Goal: Task Accomplishment & Management: Use online tool/utility

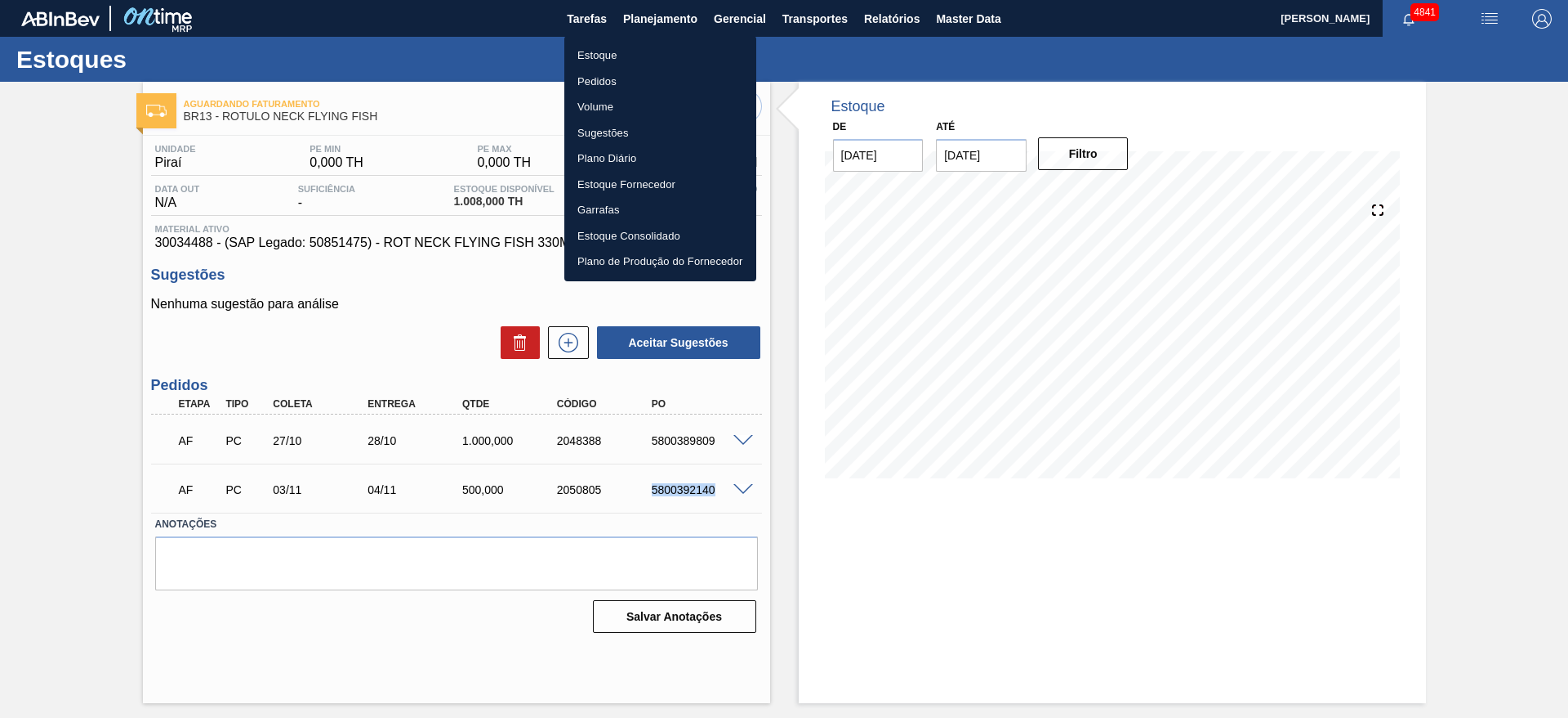
click at [616, 51] on li "Estoque" at bounding box center [661, 55] width 192 height 26
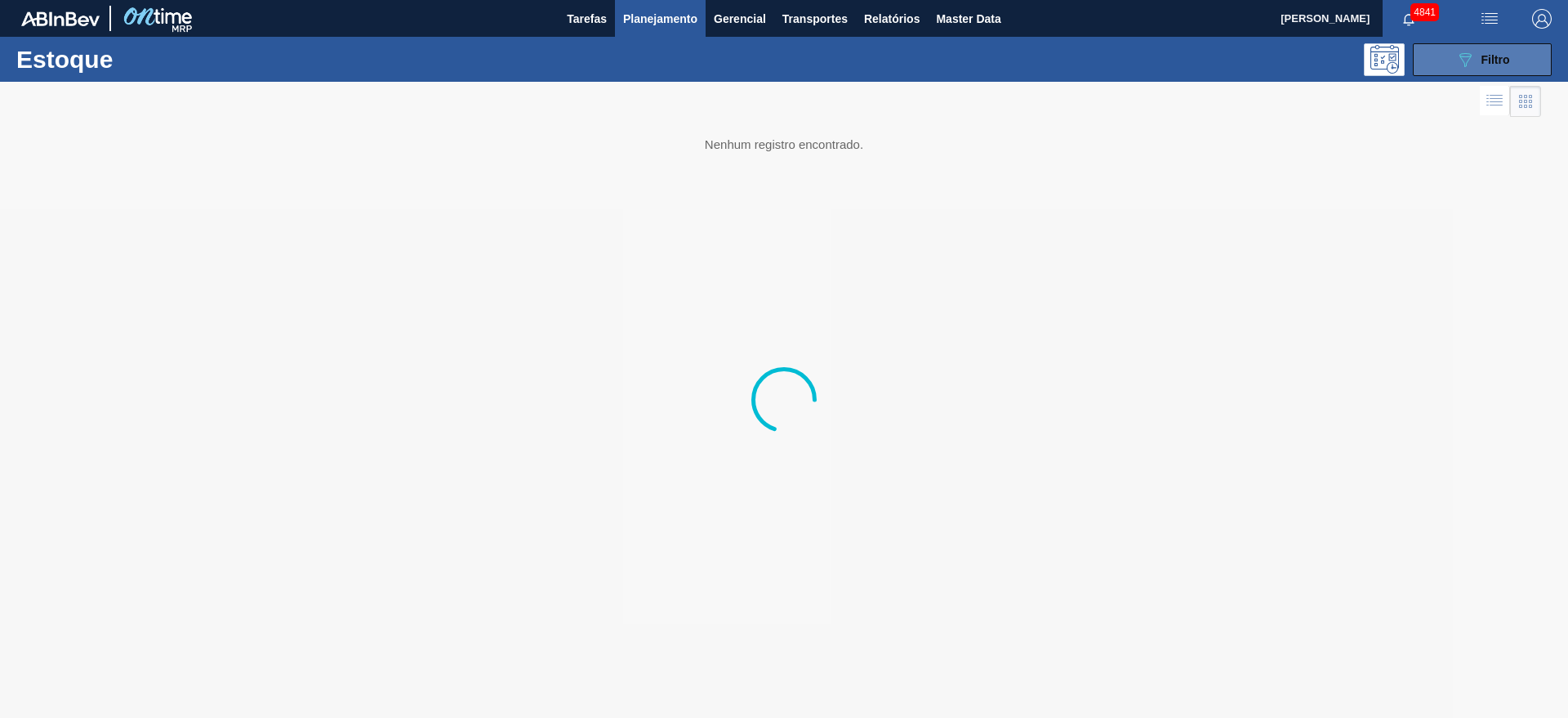
click at [1458, 63] on icon "089F7B8B-B2A5-4AFE-B5C0-19BA573D28AC" at bounding box center [1466, 59] width 20 height 20
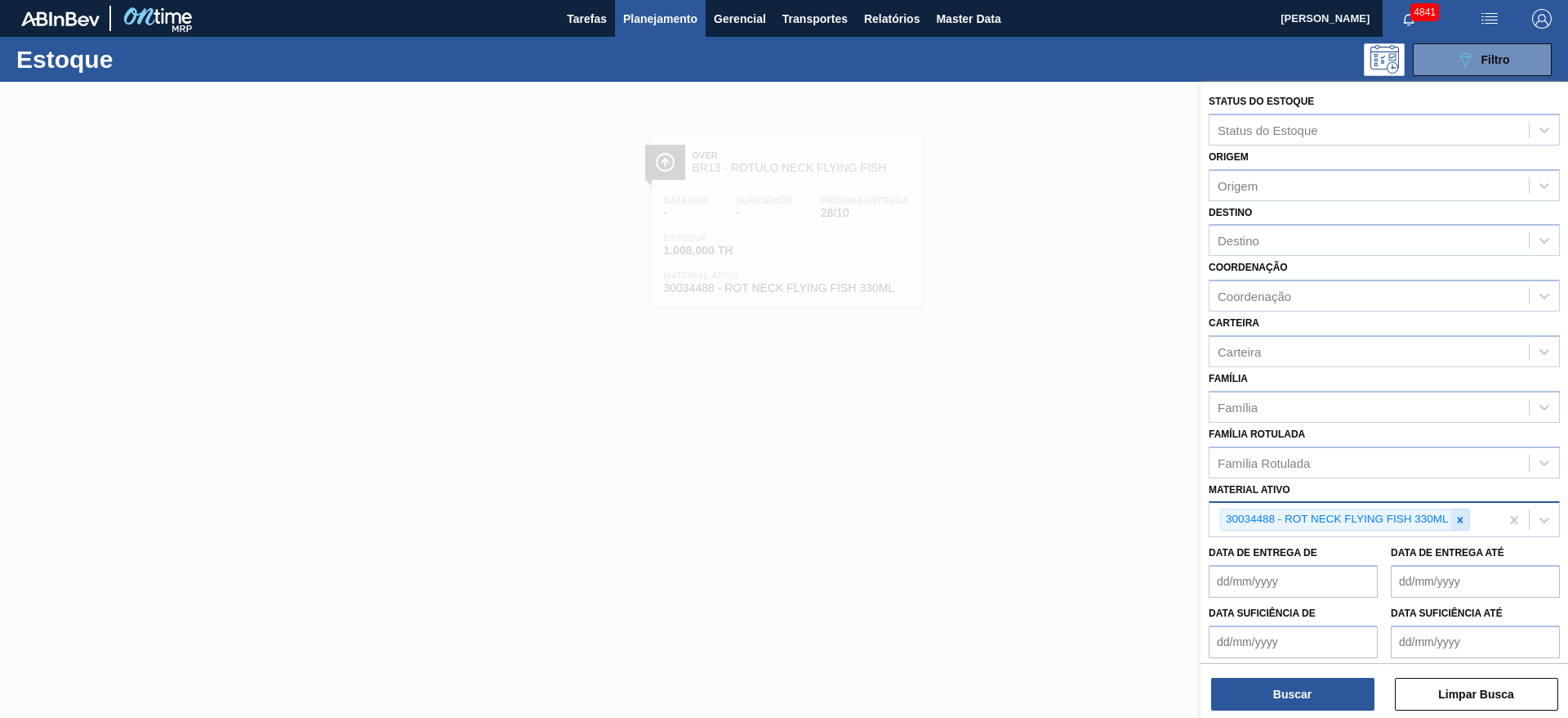
click at [1461, 515] on icon at bounding box center [1460, 519] width 12 height 12
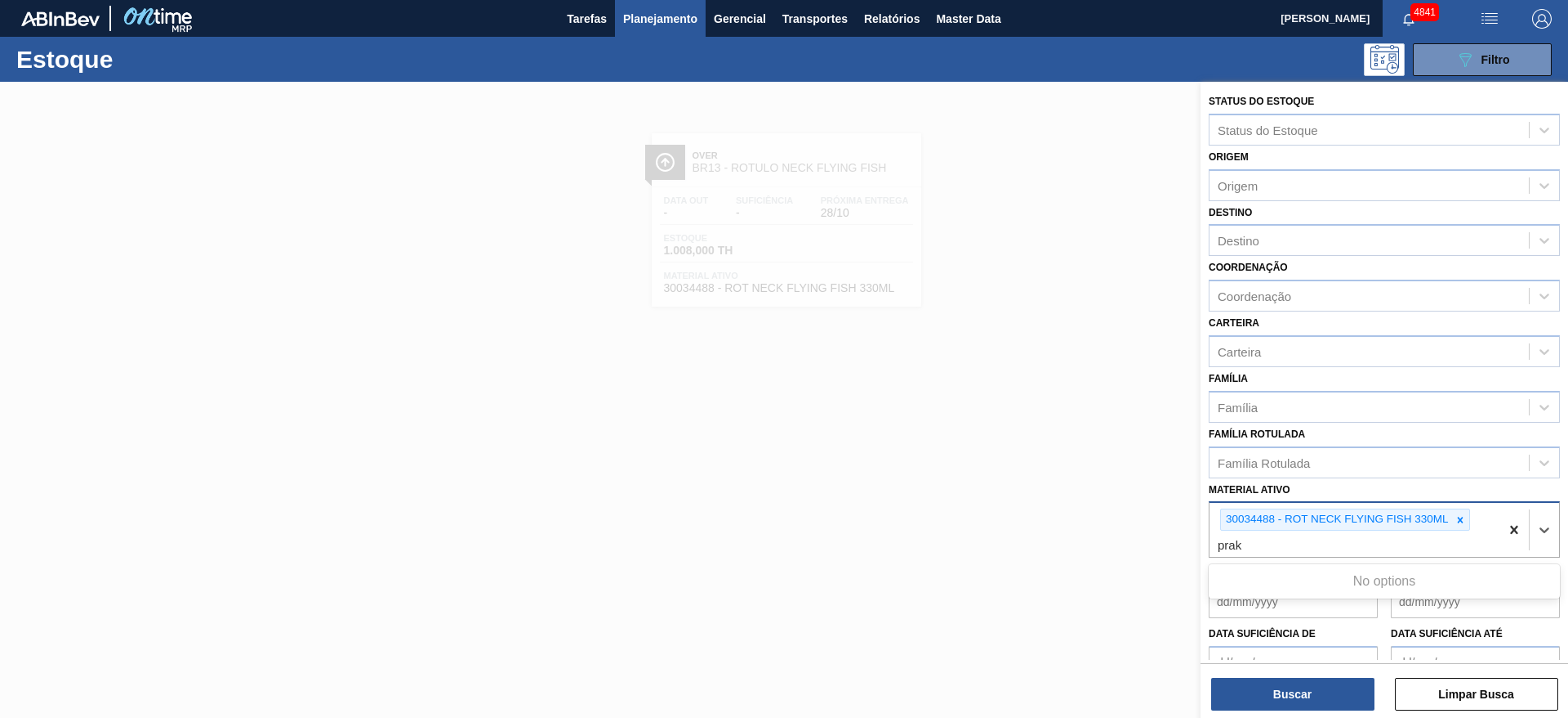
type ativo "prak"
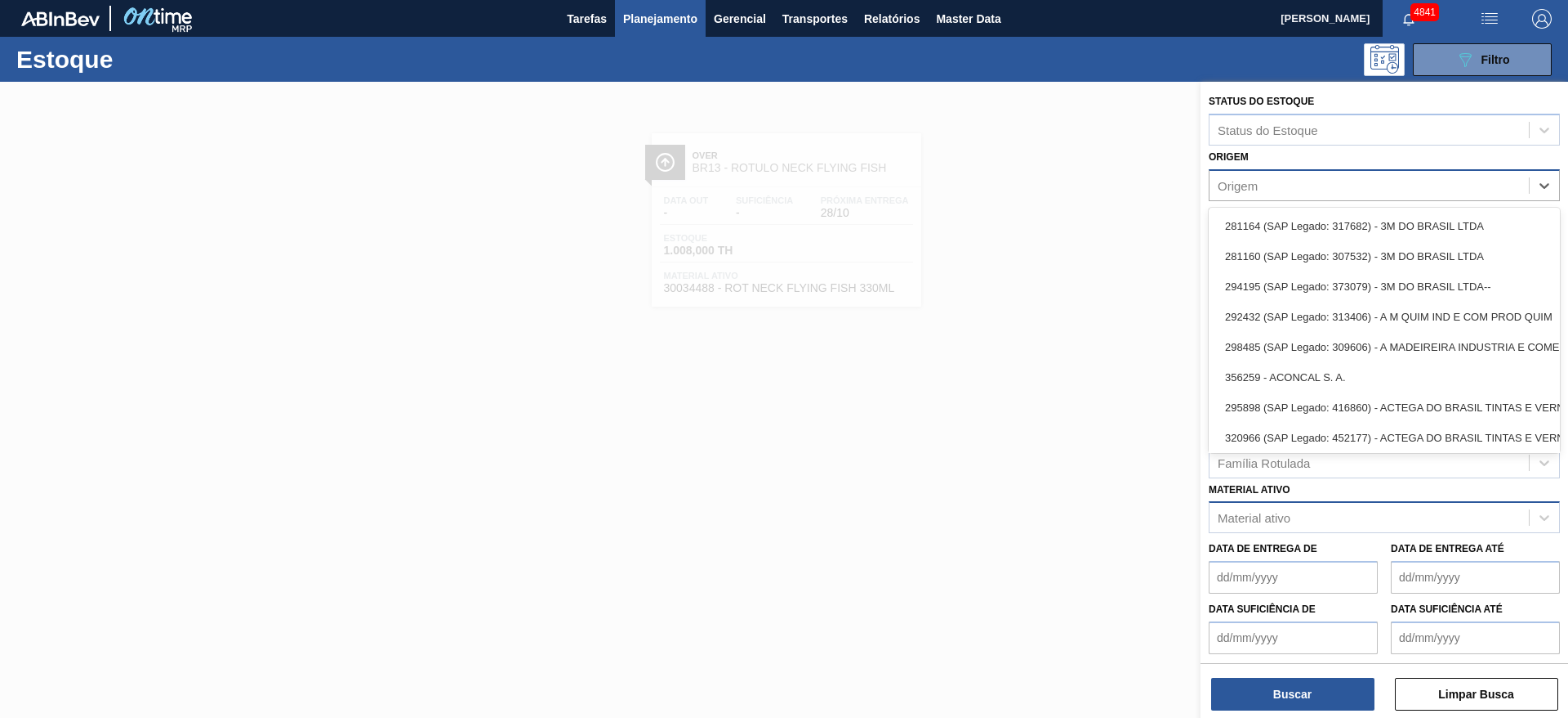
click at [1250, 192] on div "Origem" at bounding box center [1370, 185] width 320 height 23
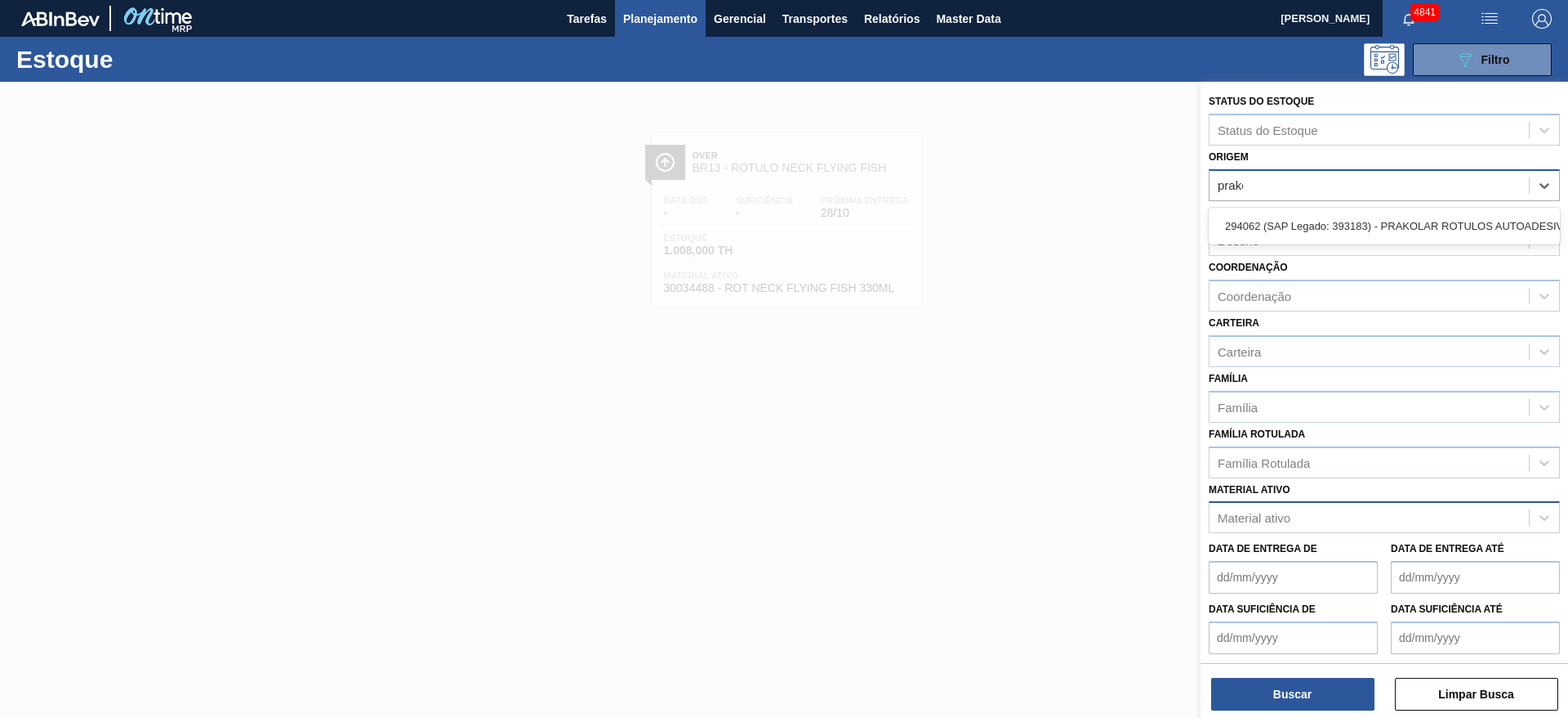
type input "prakol"
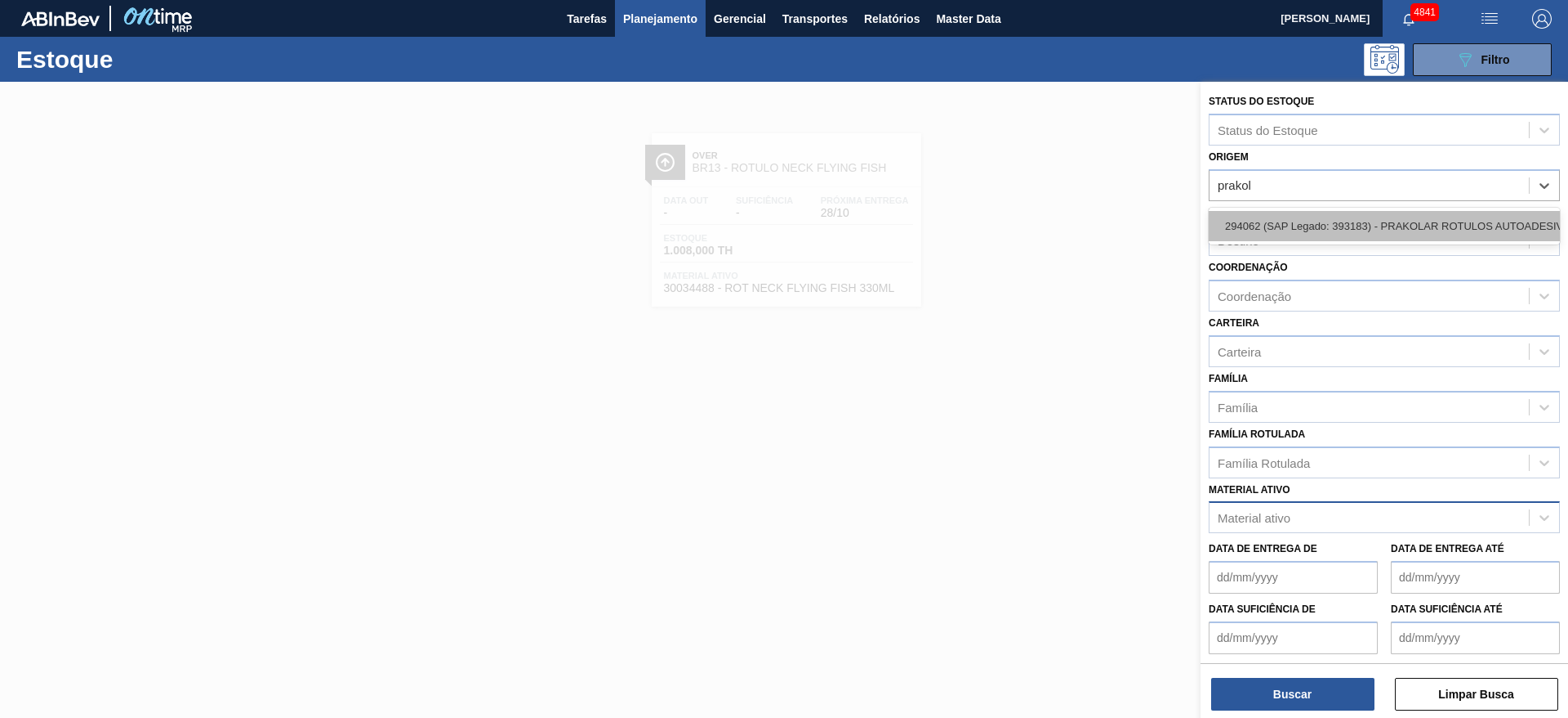
click at [1255, 217] on div "294062 (SAP Legado: 393183) - PRAKOLAR ROTULOS AUTOADESIVOS LTDA" at bounding box center [1384, 226] width 351 height 31
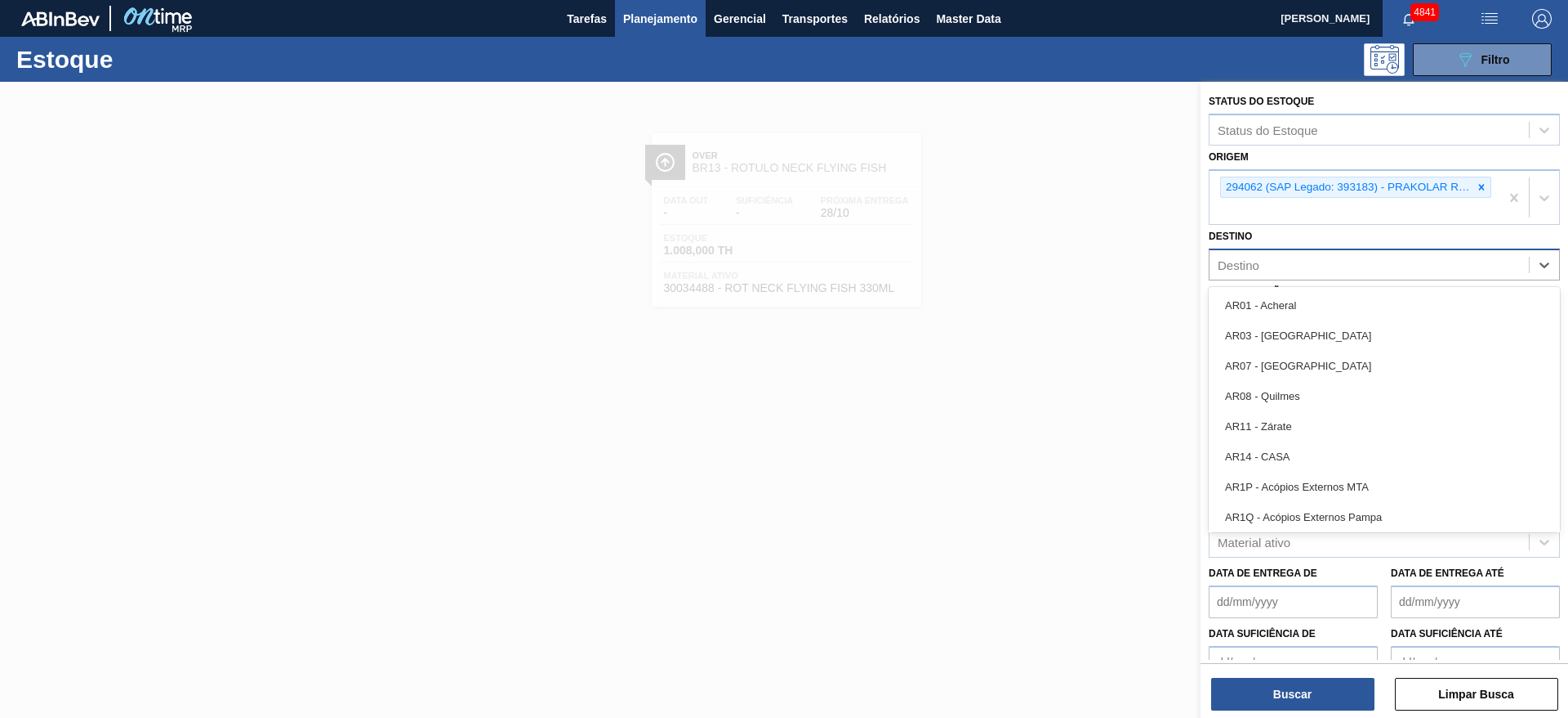
click at [1267, 270] on div "Destino" at bounding box center [1370, 265] width 320 height 23
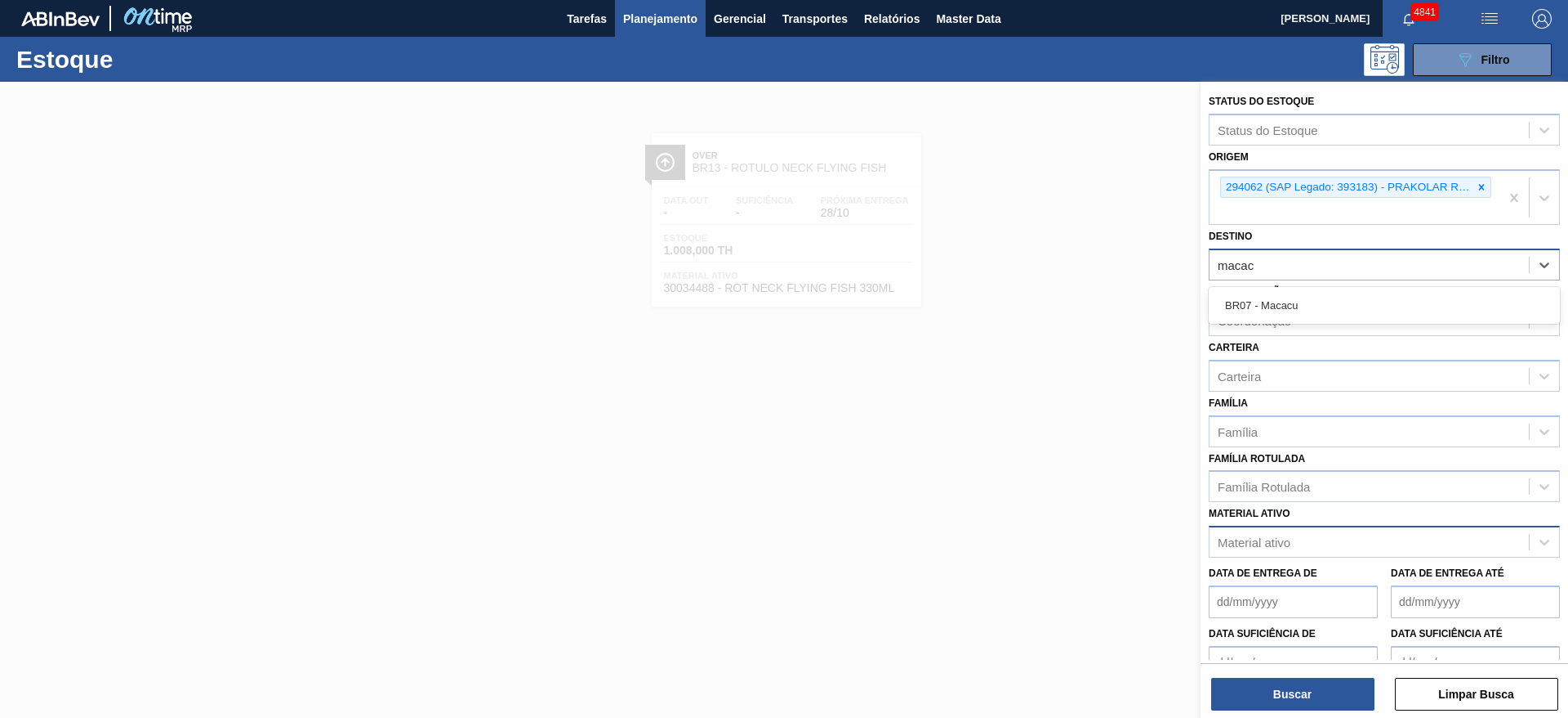
type input "macacu"
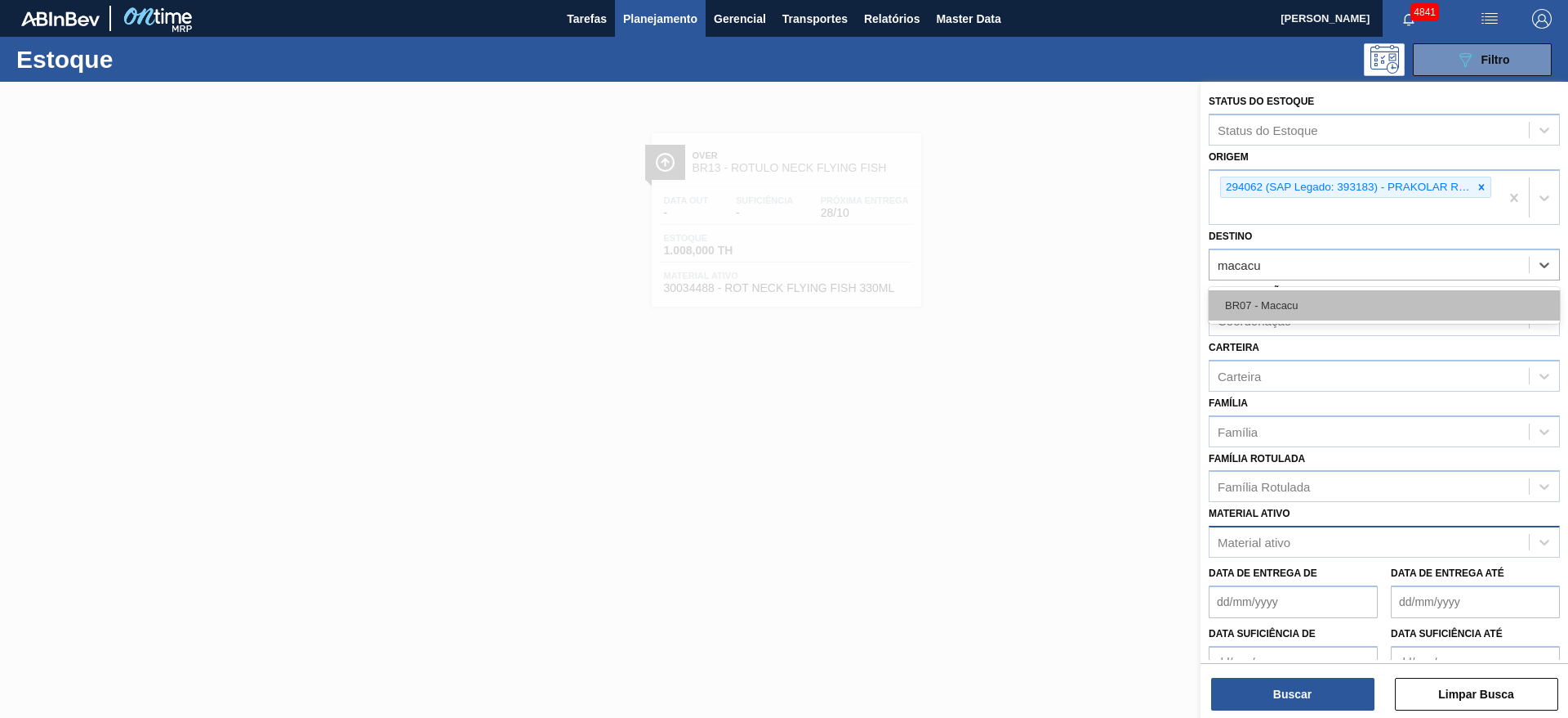
click at [1257, 297] on div "BR07 - Macacu" at bounding box center [1384, 306] width 351 height 31
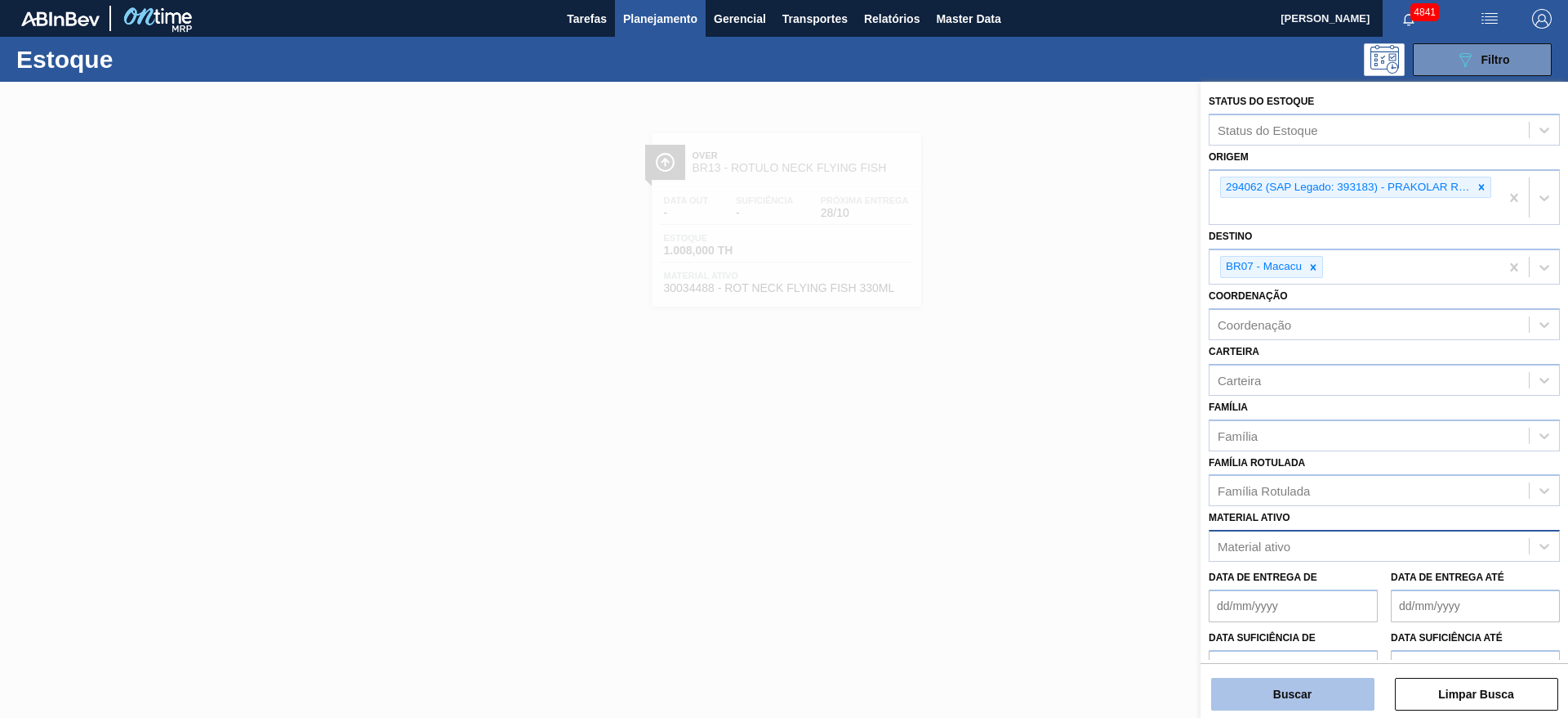
click at [1301, 696] on button "Buscar" at bounding box center [1293, 694] width 163 height 32
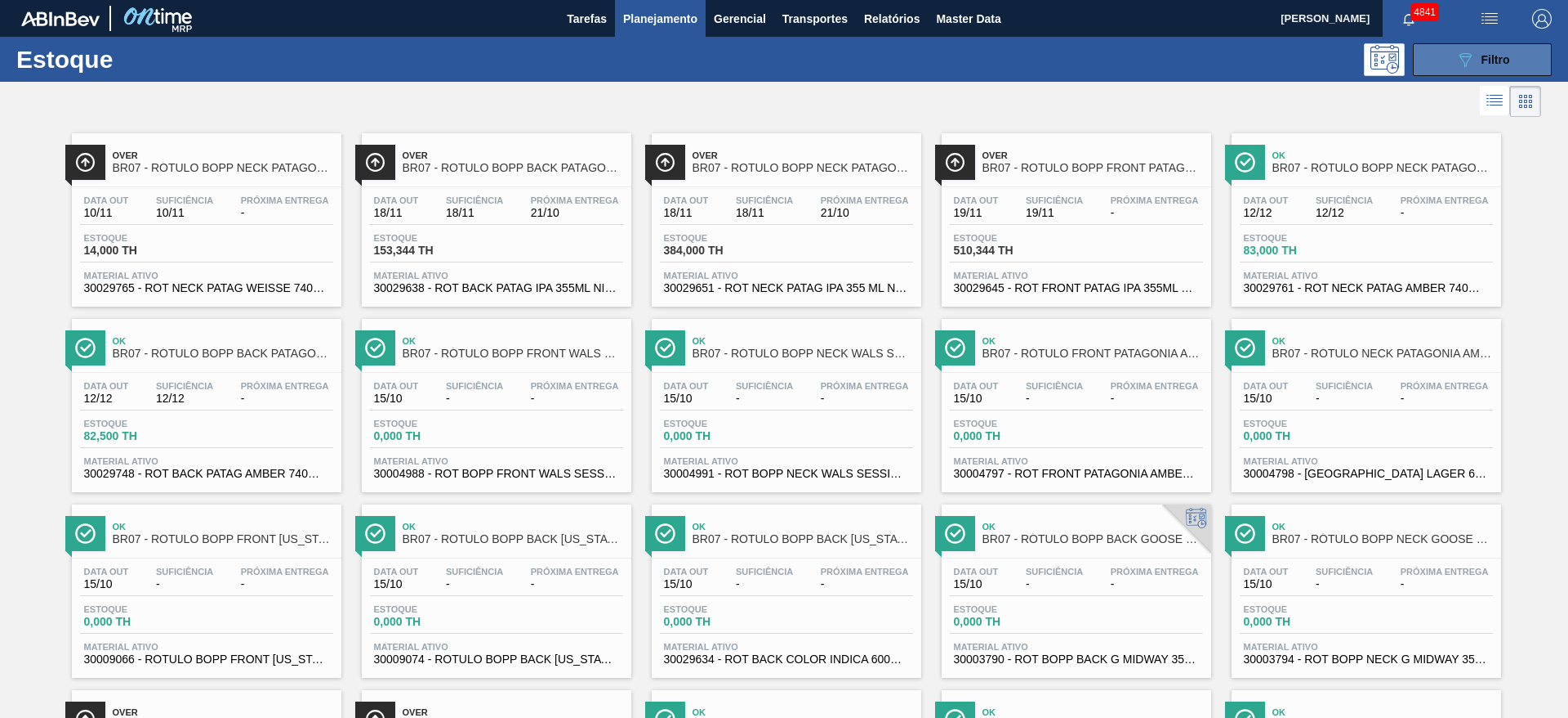
click at [1479, 66] on div "089F7B8B-B2A5-4AFE-B5C0-19BA573D28AC Filtro" at bounding box center [1483, 59] width 55 height 20
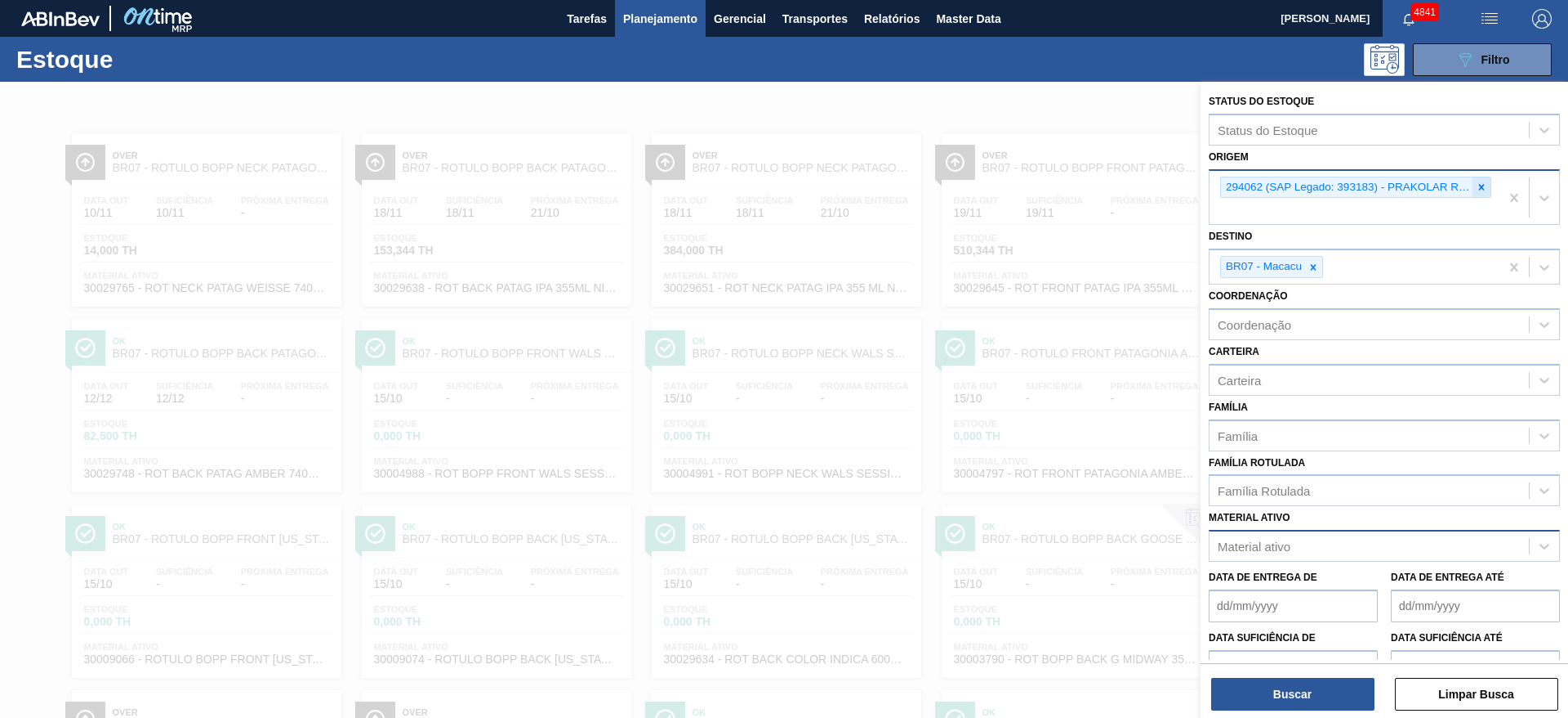
click at [1476, 188] on icon at bounding box center [1482, 187] width 12 height 12
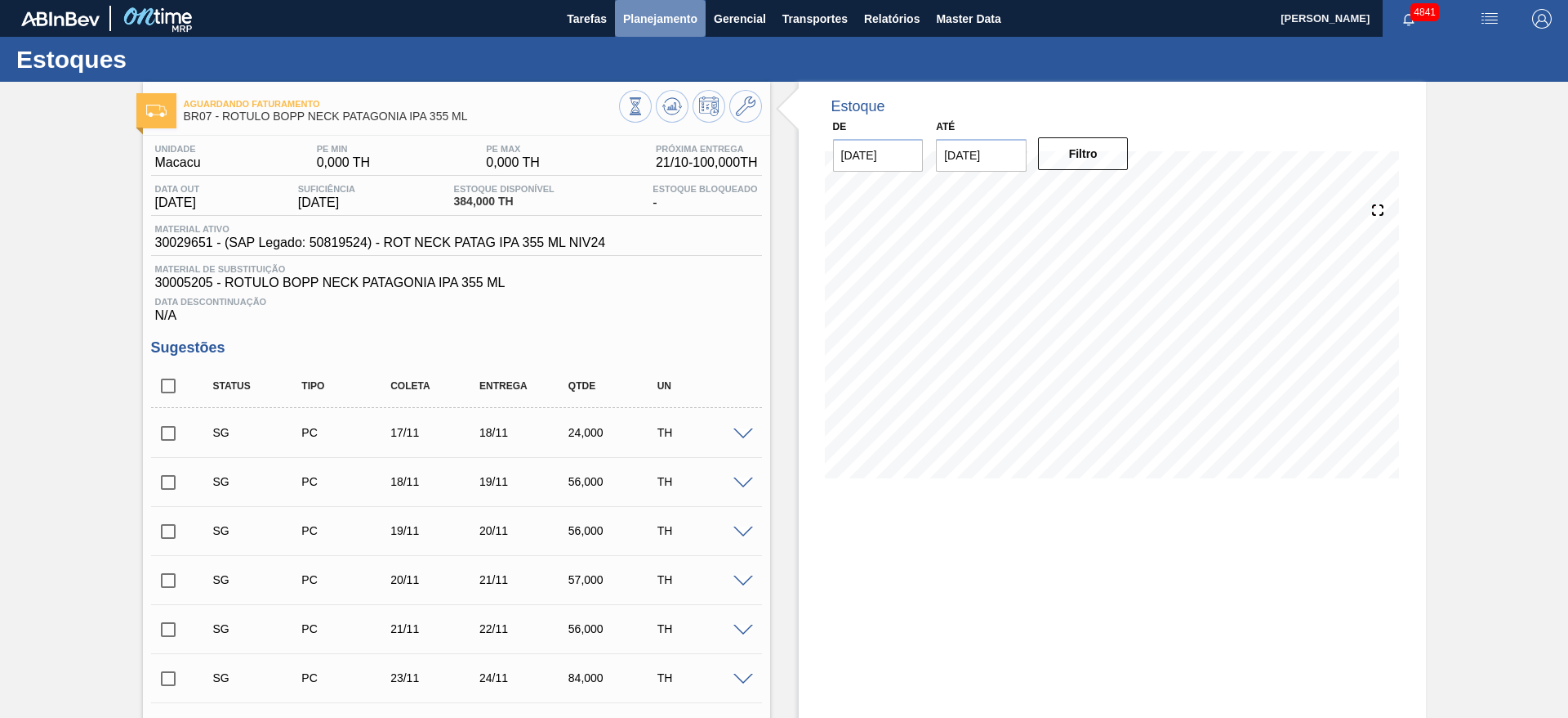
click at [638, 25] on span "Planejamento" at bounding box center [660, 19] width 75 height 20
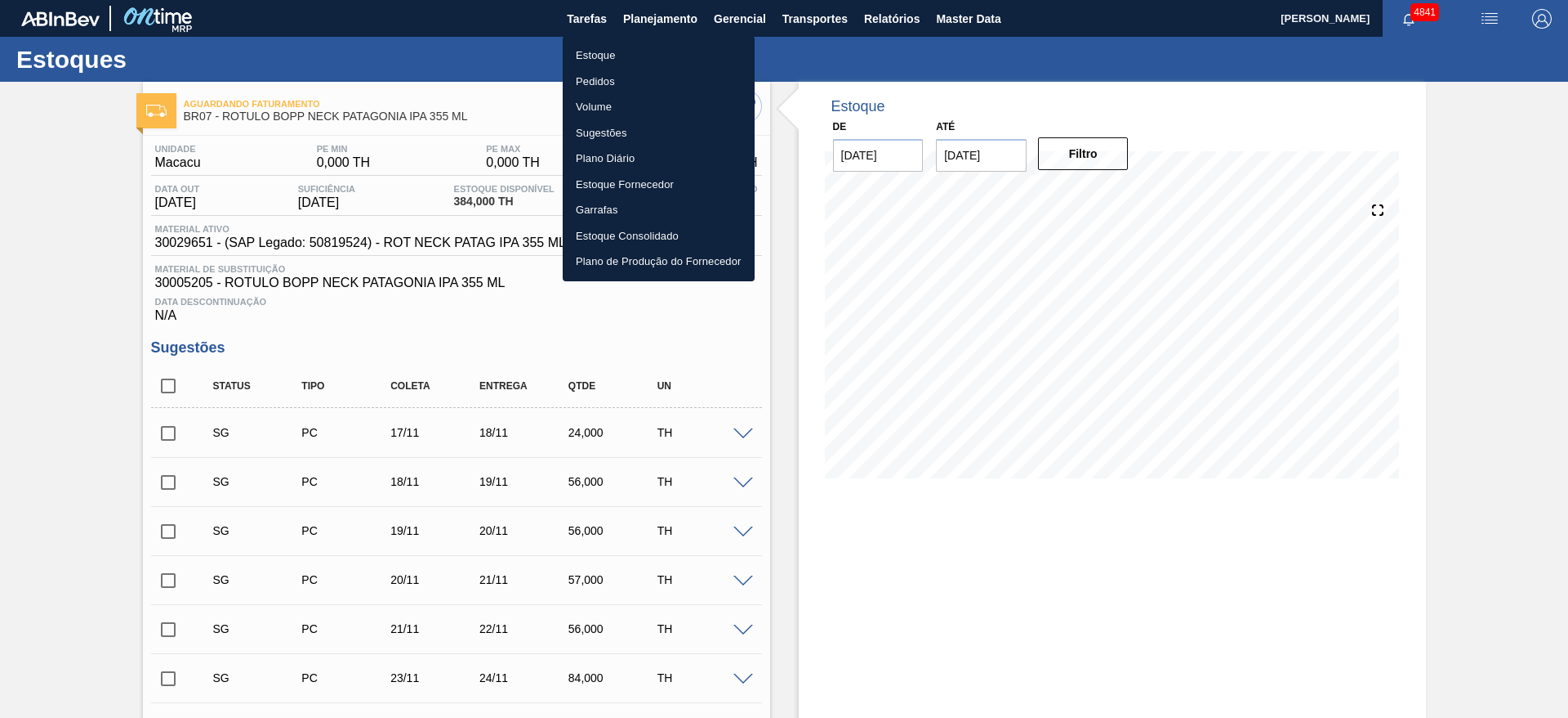
click at [639, 58] on li "Estoque" at bounding box center [659, 55] width 192 height 26
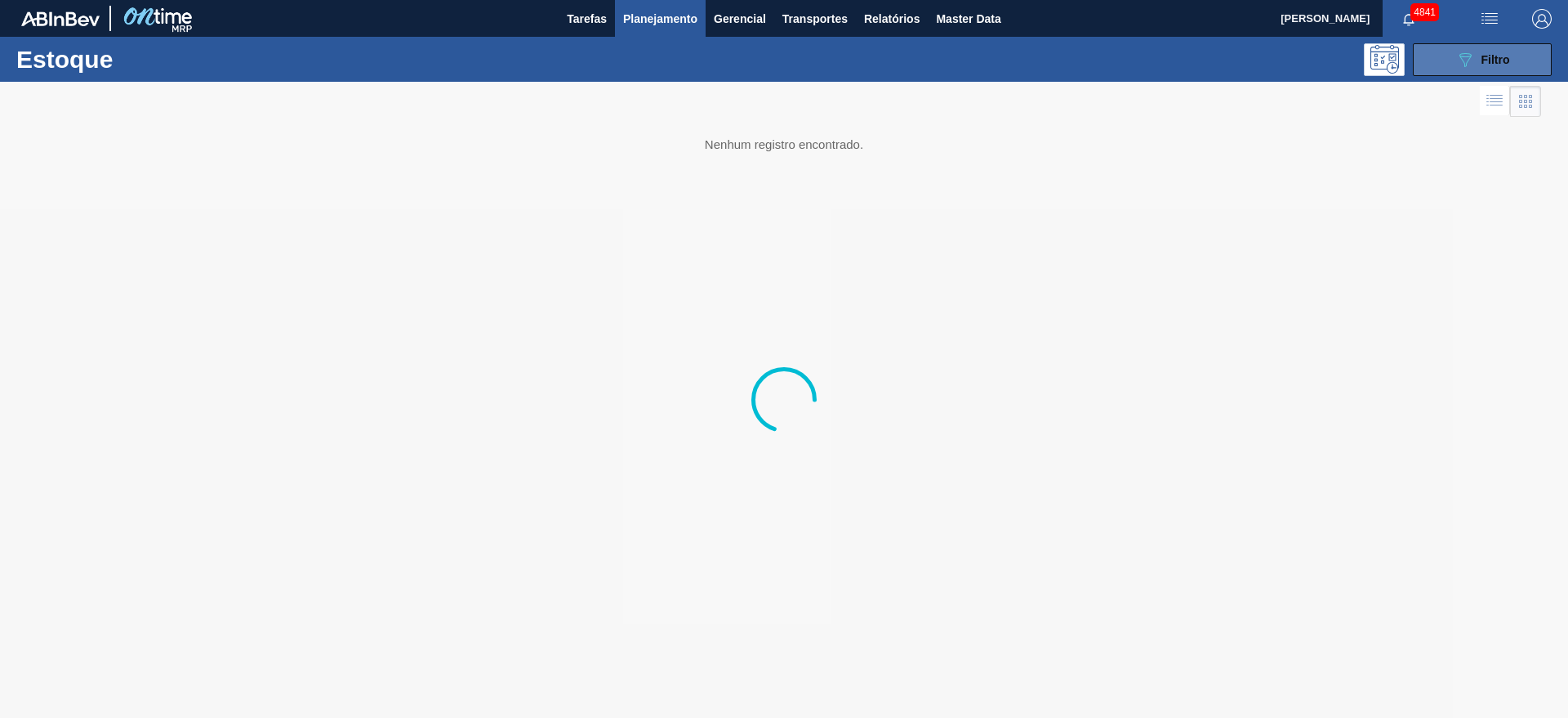
click at [1468, 60] on icon "089F7B8B-B2A5-4AFE-B5C0-19BA573D28AC" at bounding box center [1466, 59] width 20 height 20
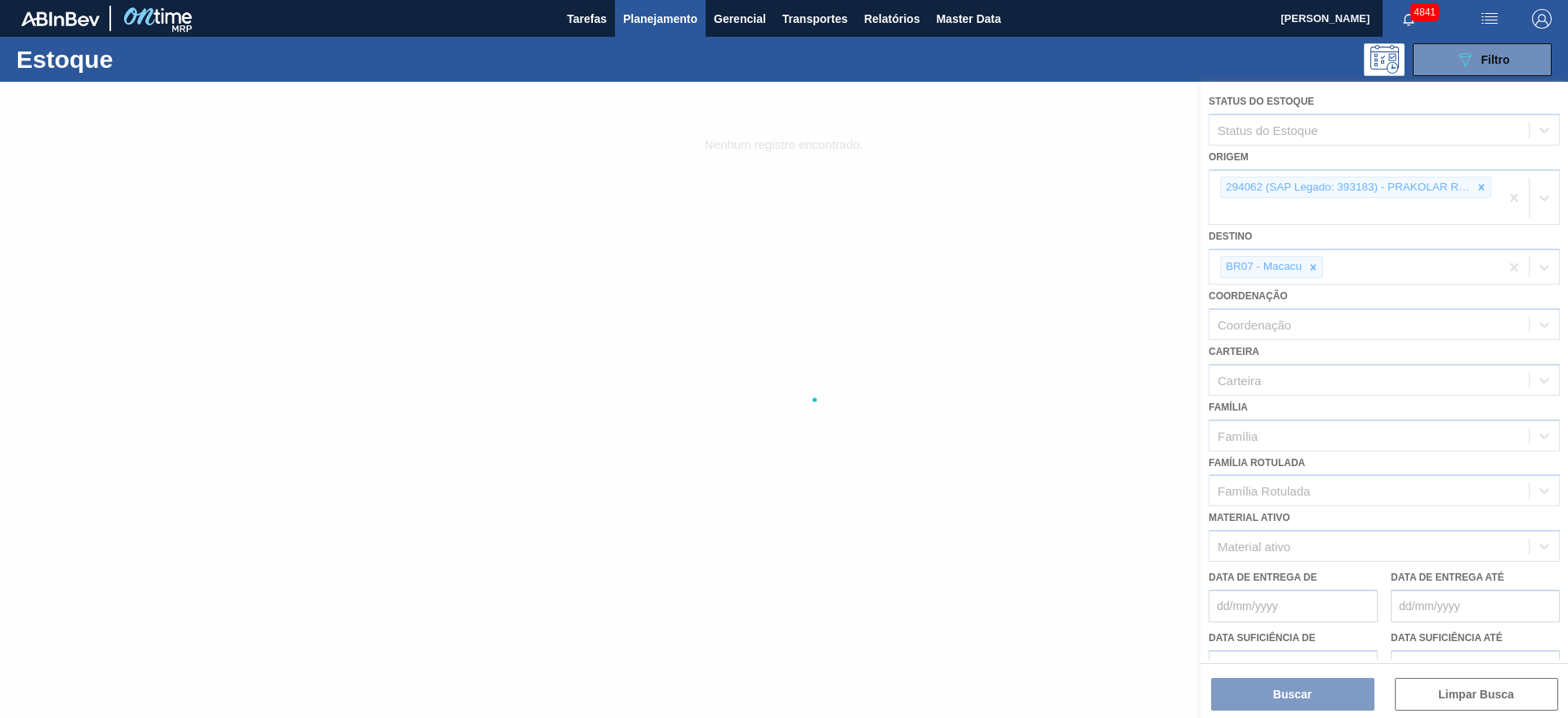
click at [1317, 262] on div at bounding box center [784, 400] width 1568 height 636
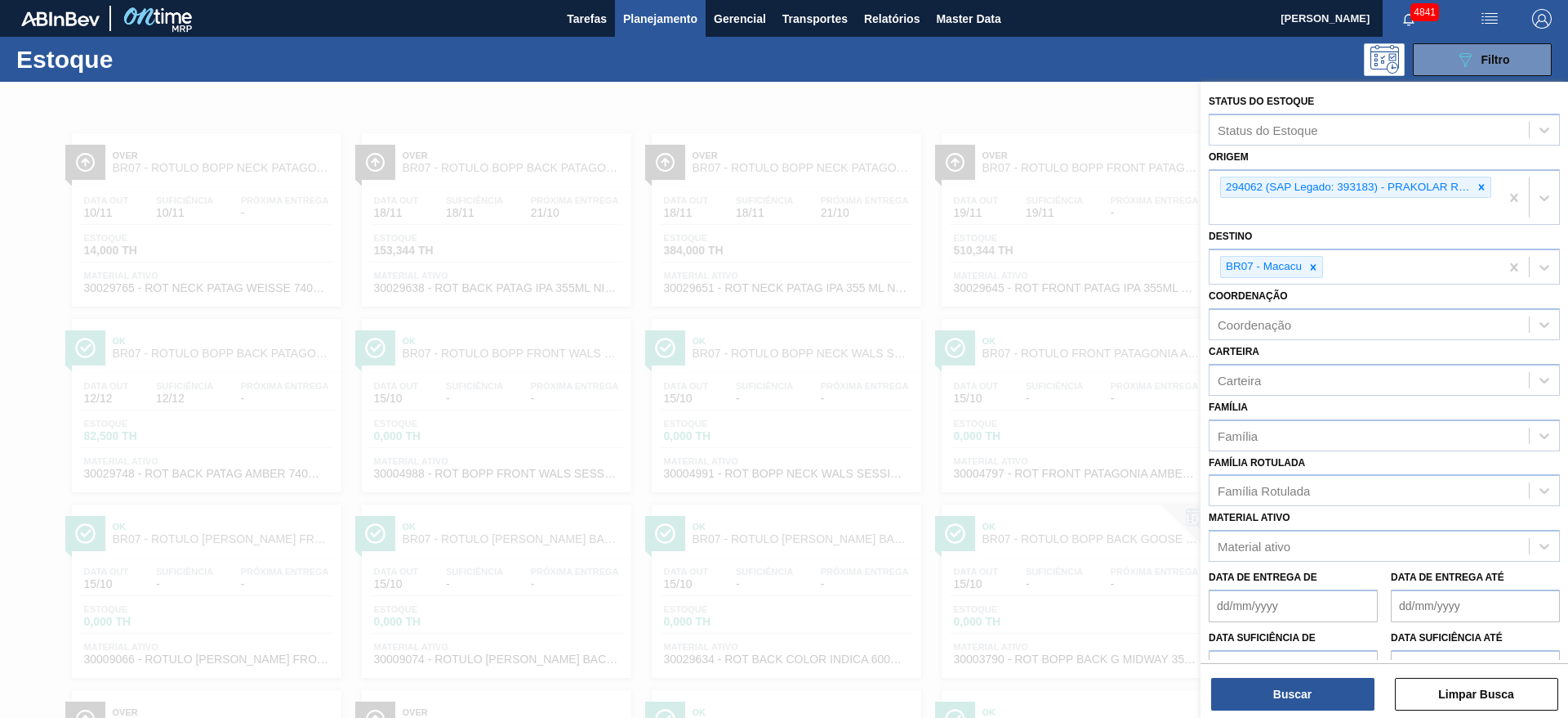
click at [1315, 270] on icon at bounding box center [1313, 267] width 12 height 12
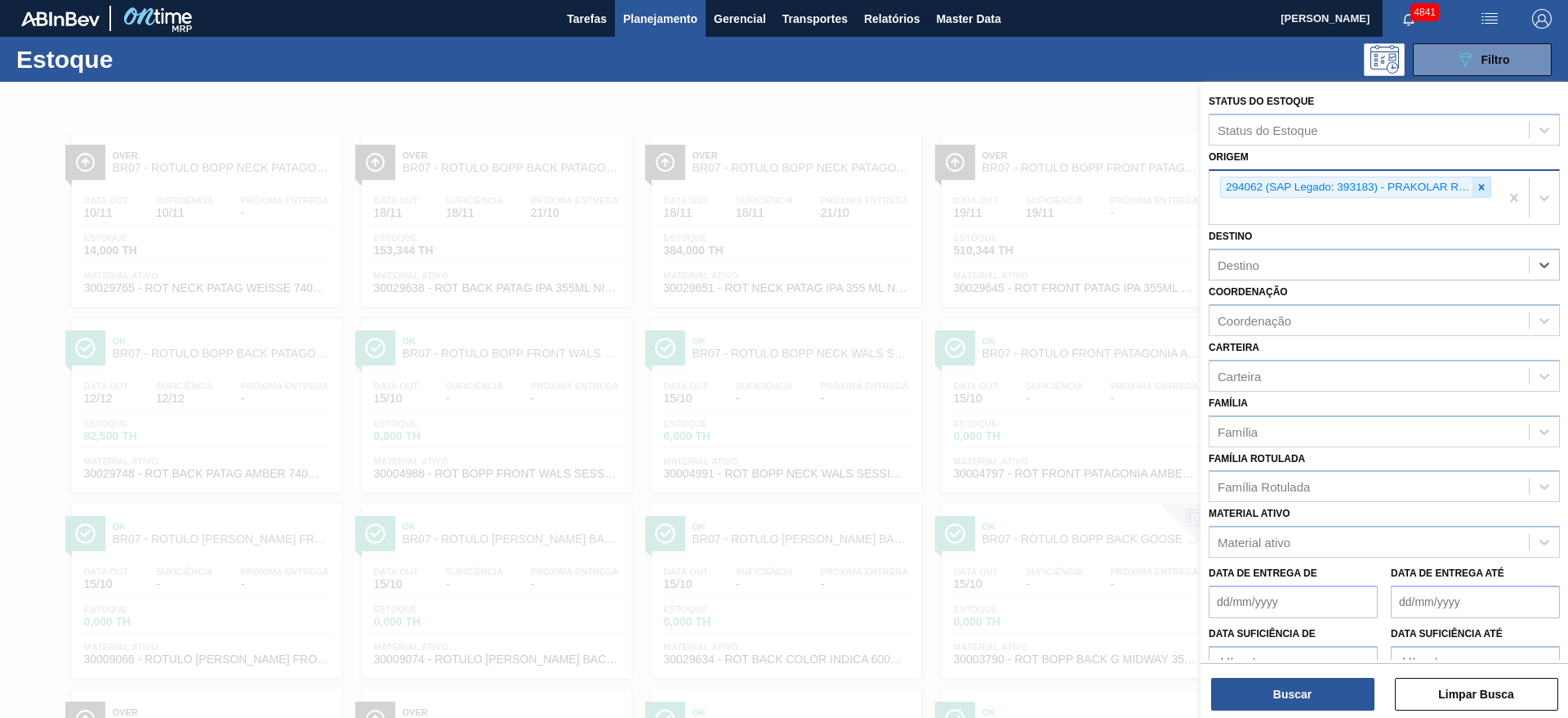
click at [1479, 184] on icon at bounding box center [1482, 187] width 12 height 12
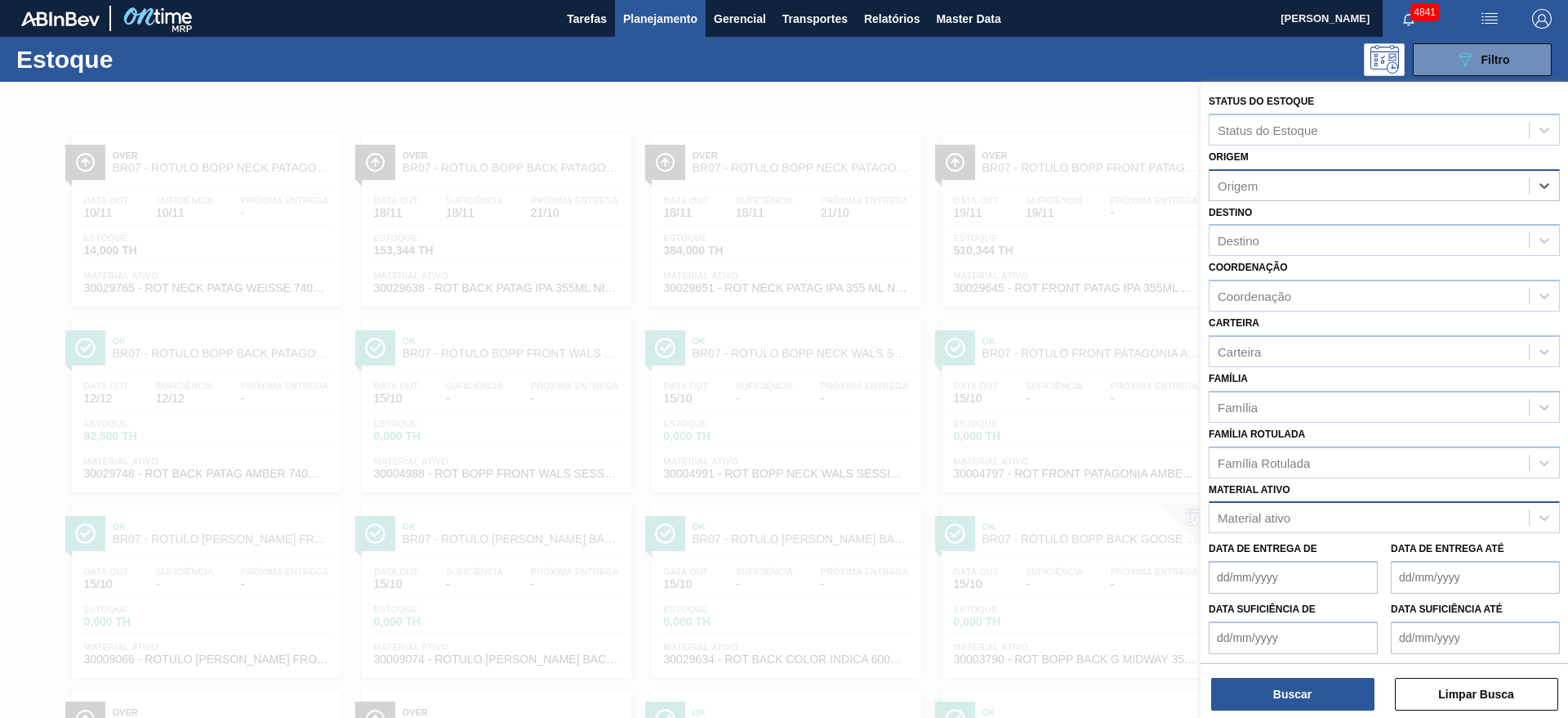
click at [1305, 524] on div "Material ativo" at bounding box center [1370, 518] width 320 height 23
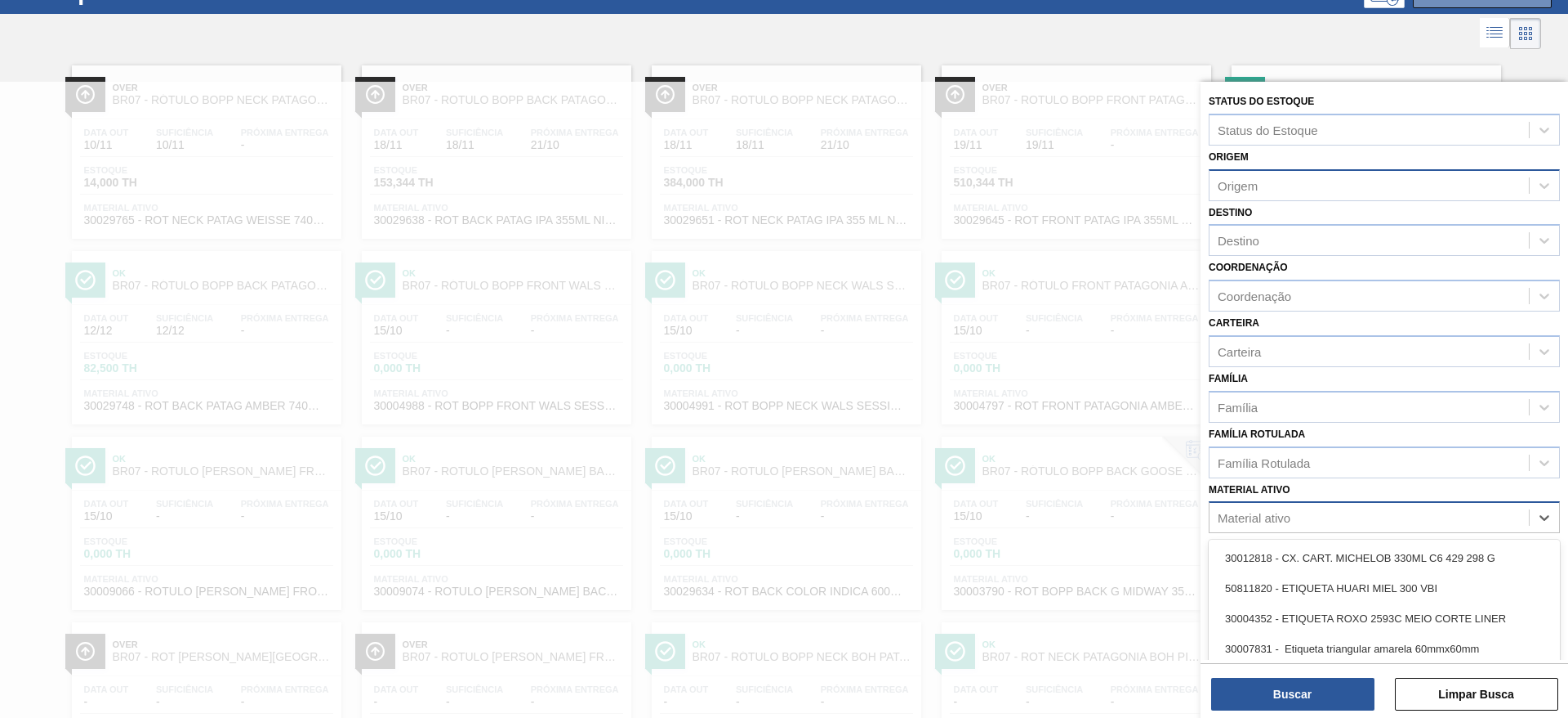
scroll to position [74, 0]
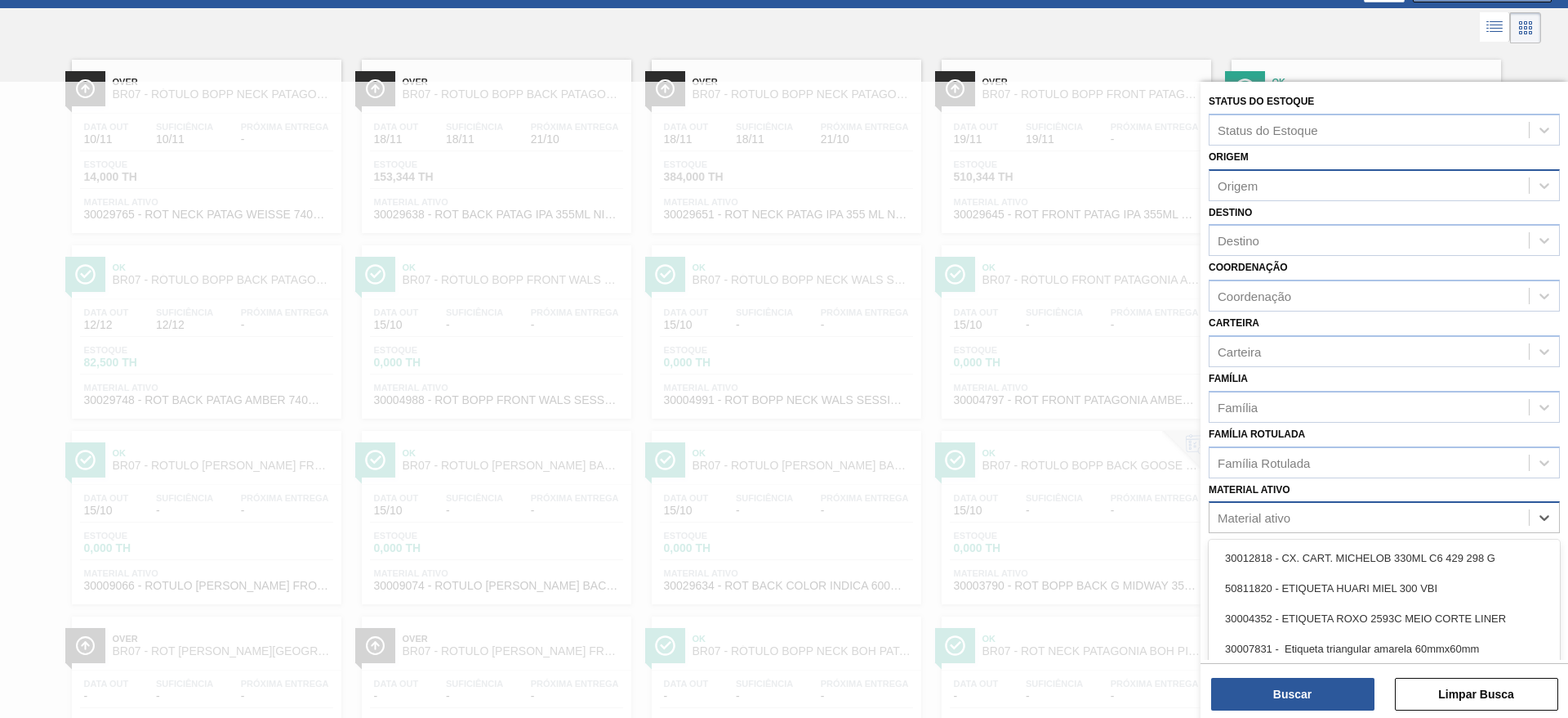
paste ativo "30002953"
type ativo "30002953"
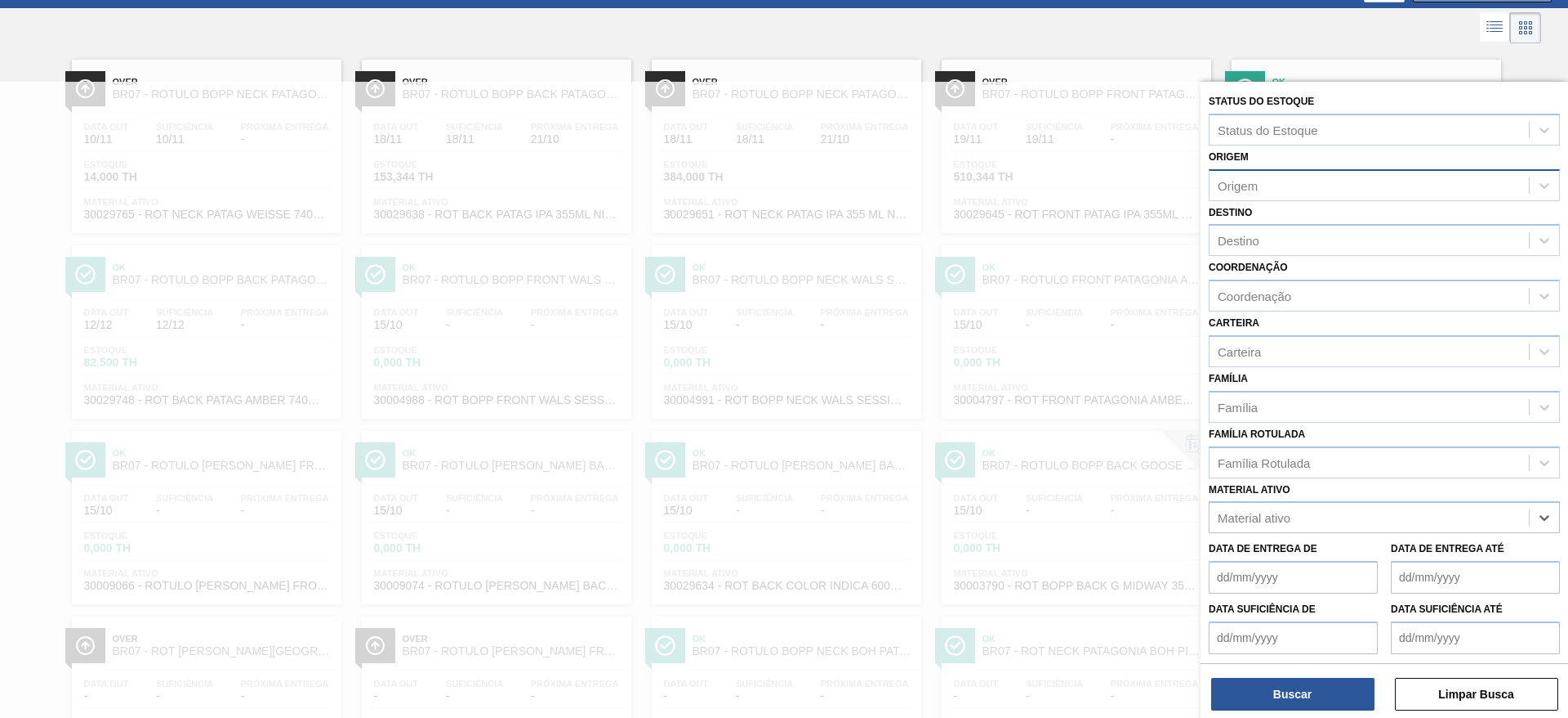
paste ativo "30002953"
type ativo "30002953"
click at [1343, 554] on div "30002953 - ADESIVO COLFIX HM8032;KRONES" at bounding box center [1384, 558] width 351 height 31
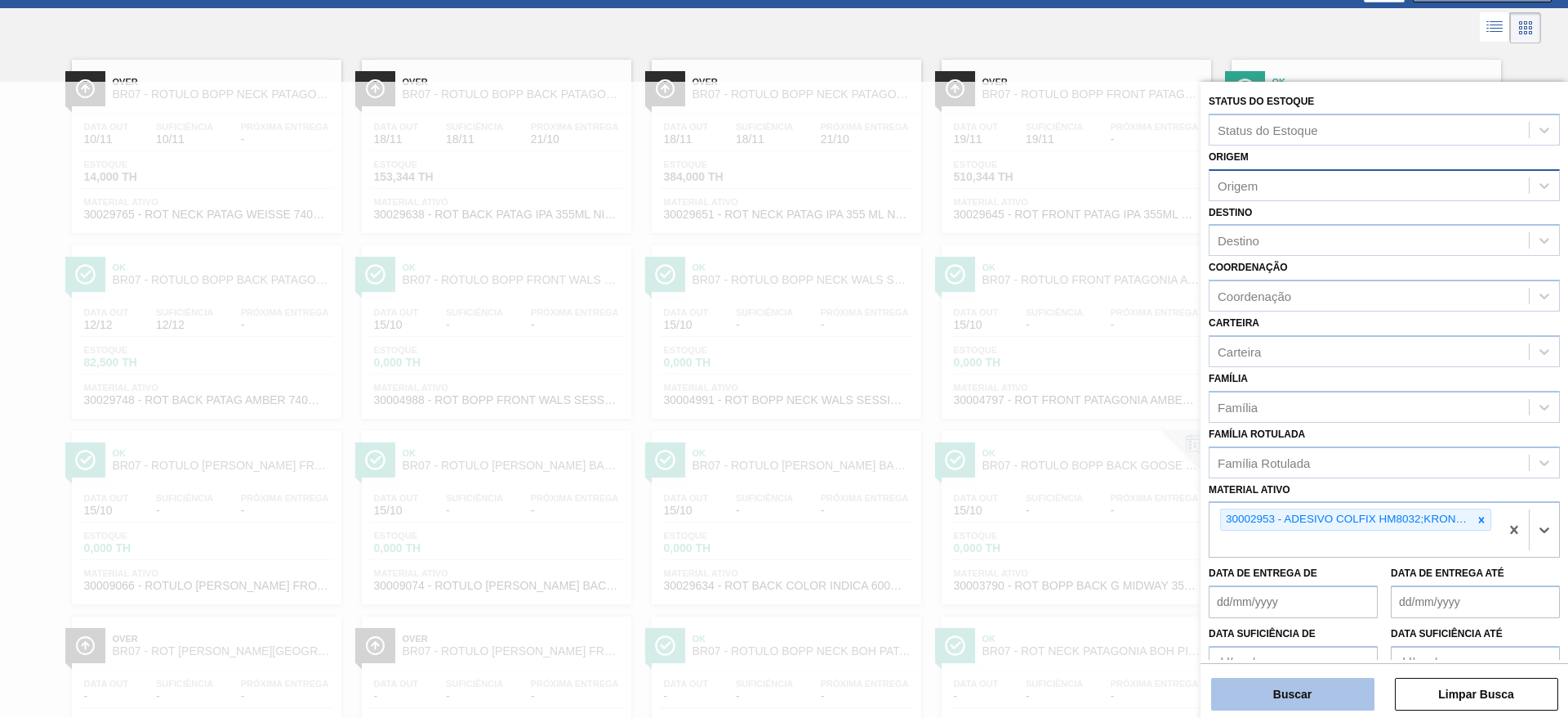
click at [1294, 685] on button "Buscar" at bounding box center [1293, 694] width 163 height 32
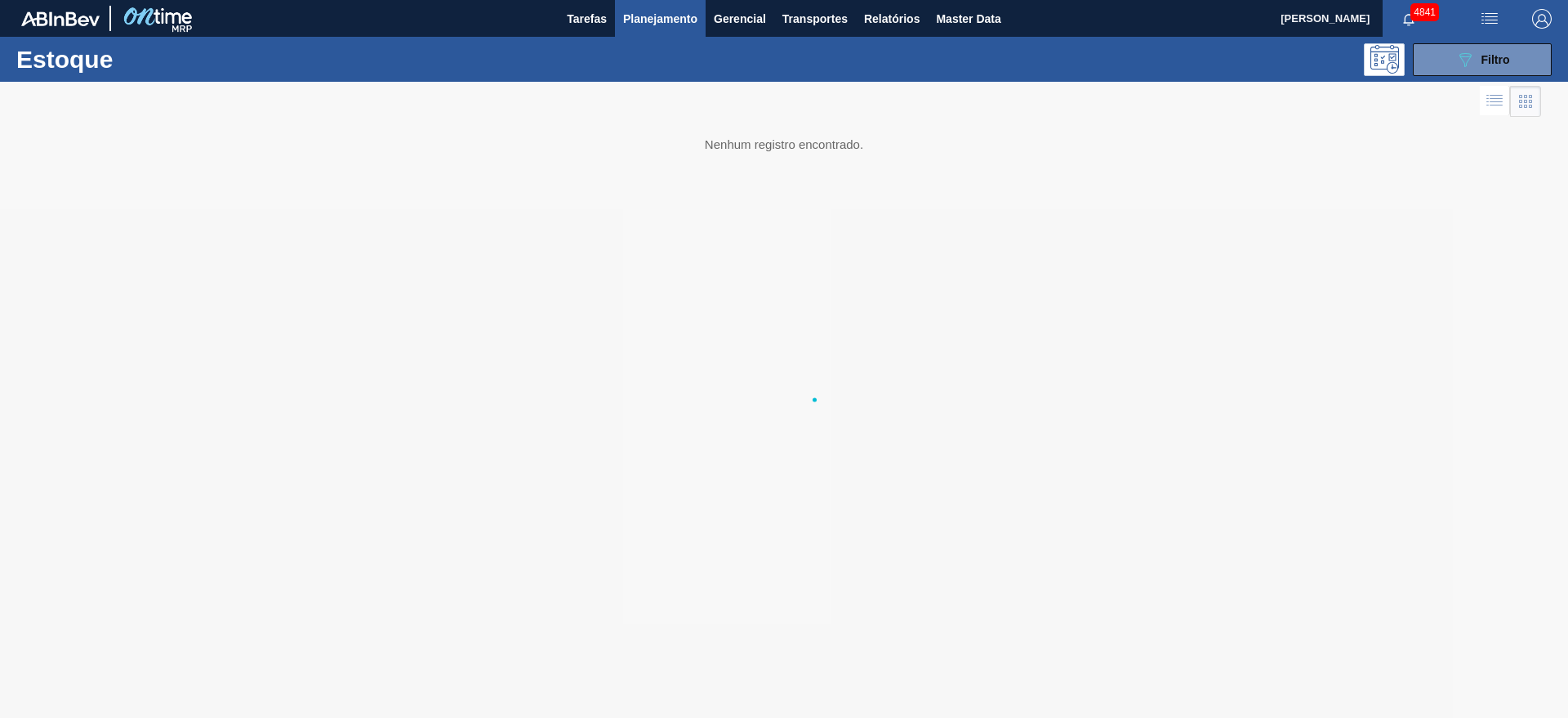
scroll to position [0, 0]
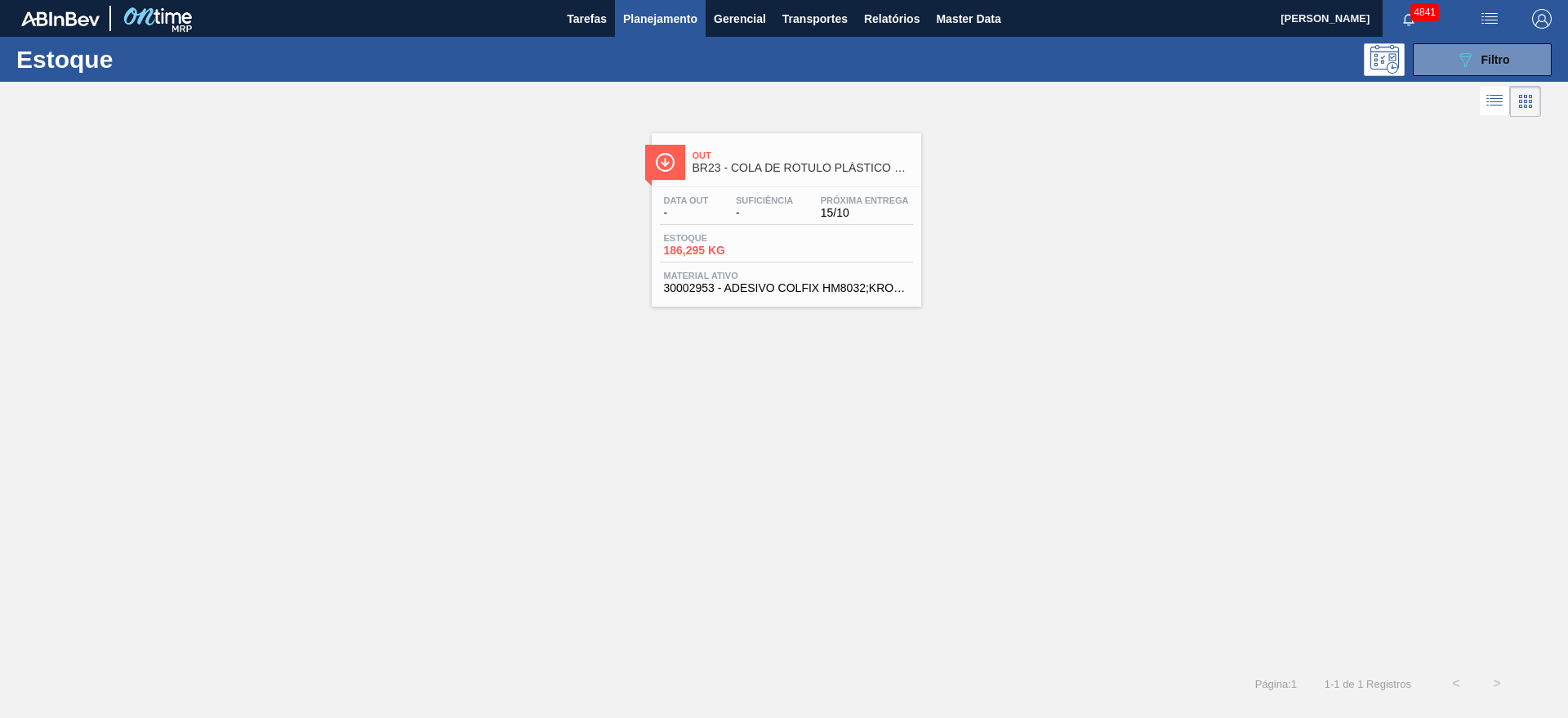
click at [841, 245] on div "Estoque 186,295 KG" at bounding box center [787, 247] width 253 height 30
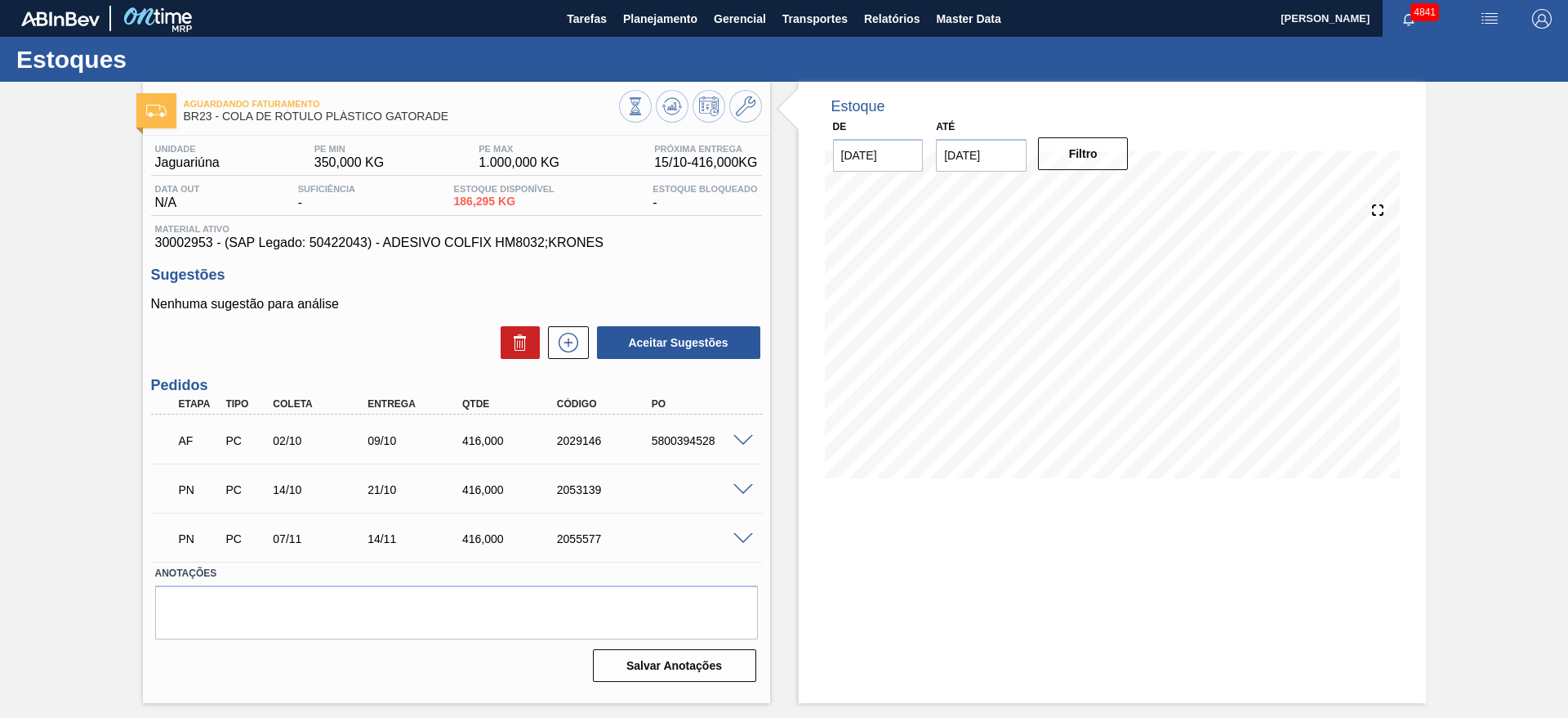
click at [744, 439] on span at bounding box center [744, 441] width 20 height 13
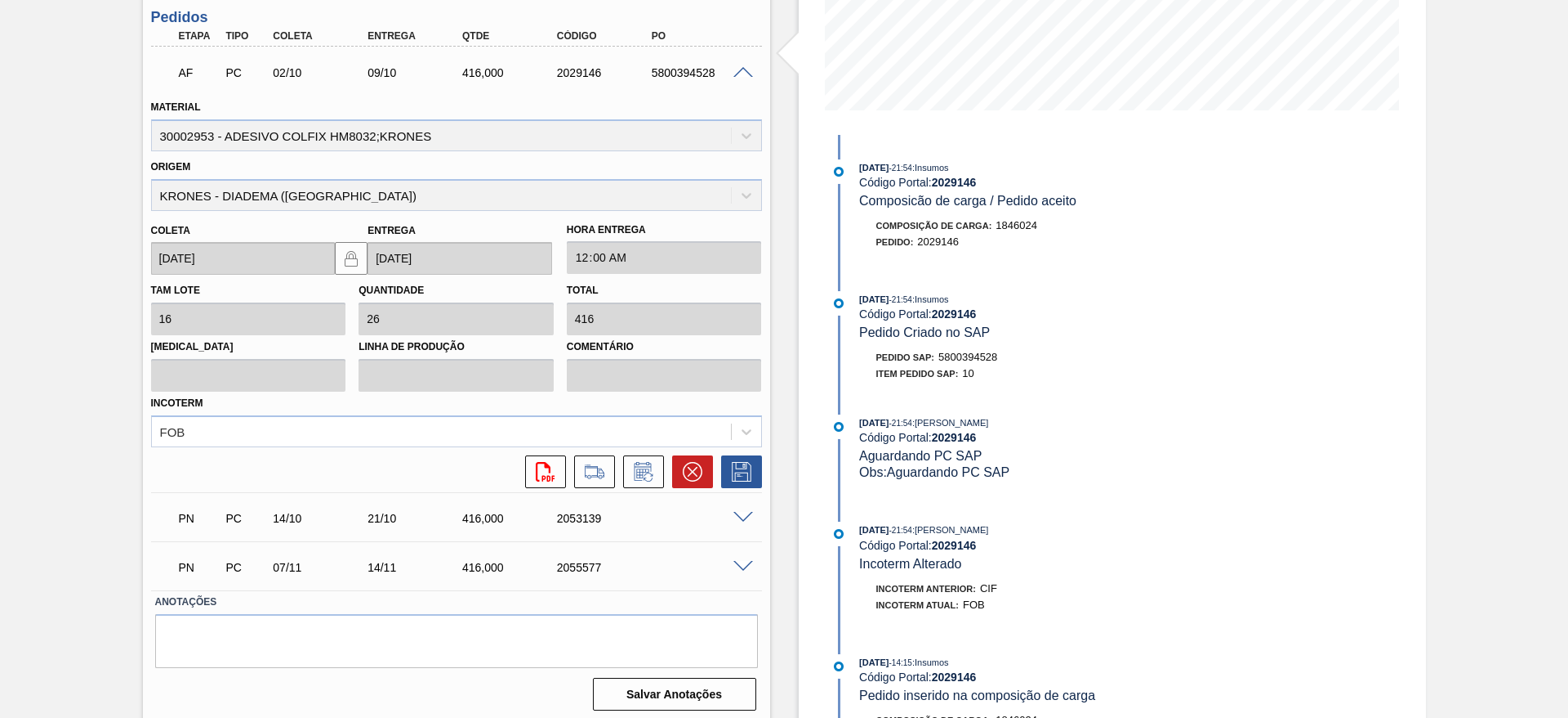
scroll to position [375, 0]
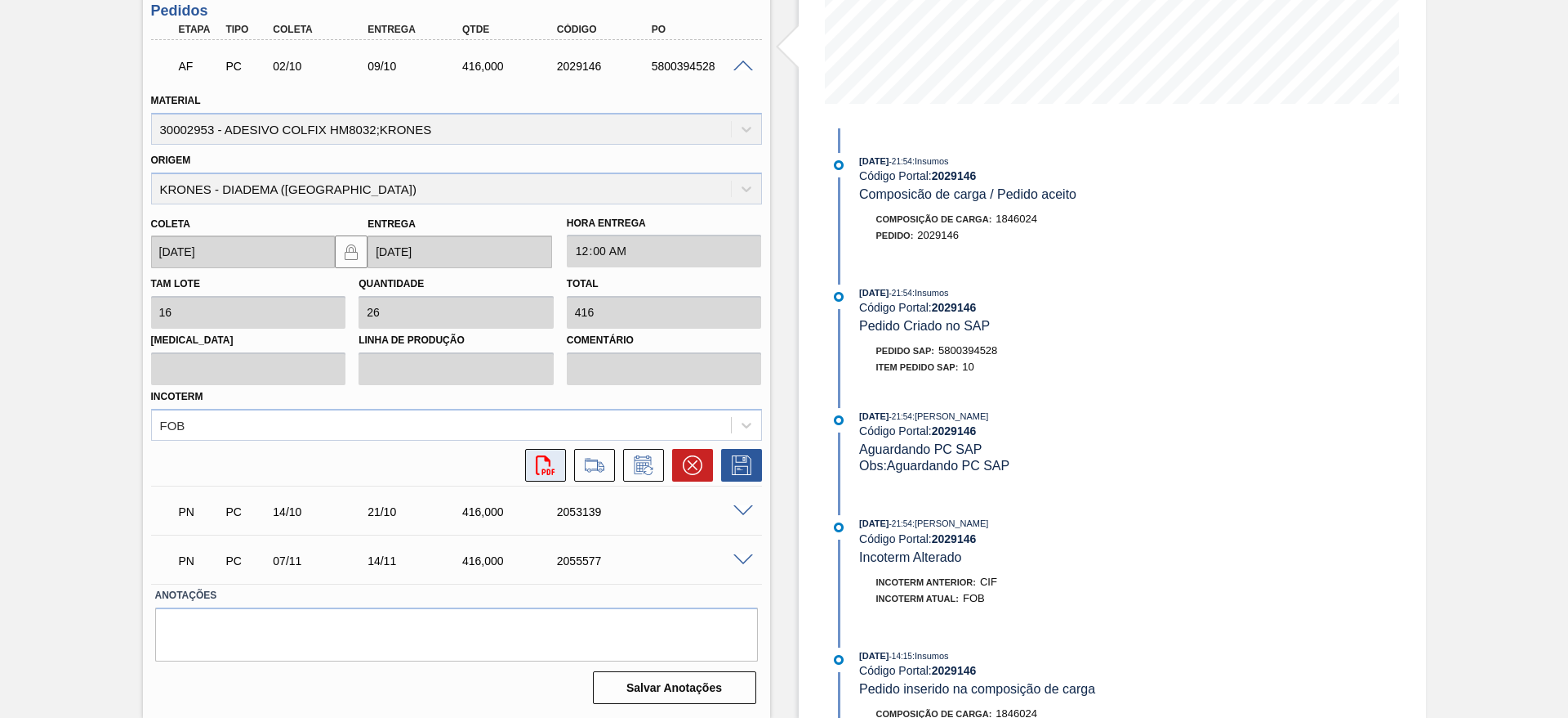
click at [545, 465] on icon "svg{fill:#ff0000}" at bounding box center [546, 465] width 20 height 20
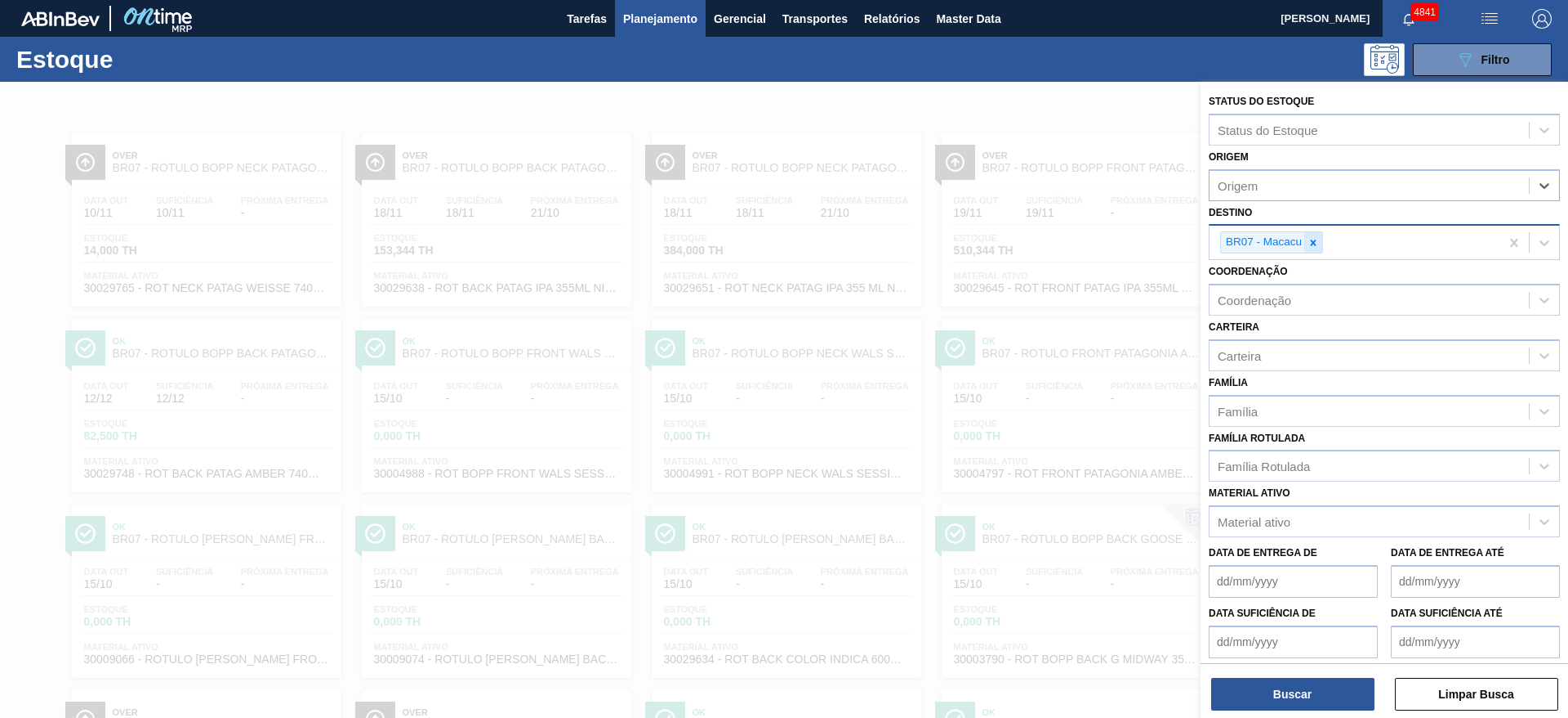
click at [1321, 236] on div at bounding box center [1314, 242] width 18 height 21
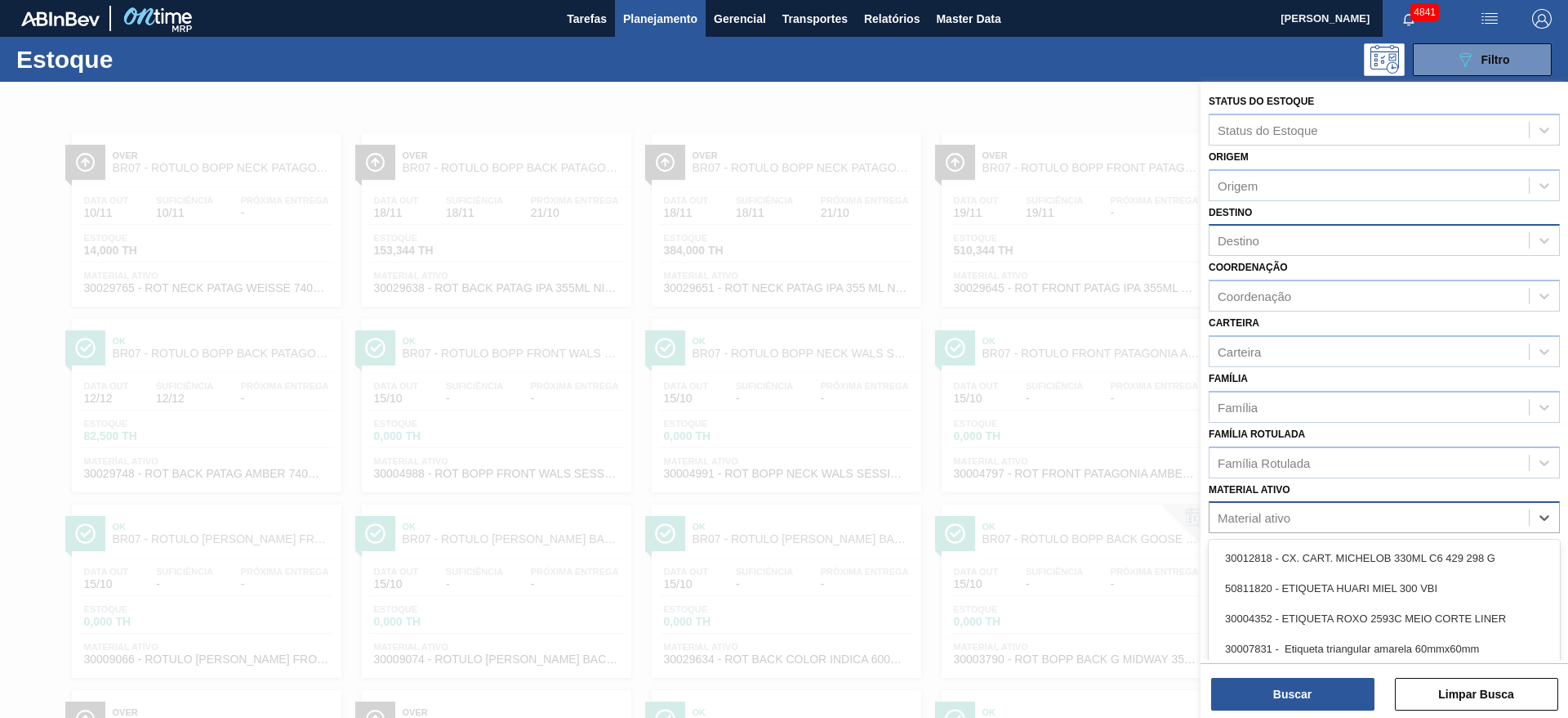
click at [1316, 510] on div "Material ativo" at bounding box center [1370, 518] width 320 height 23
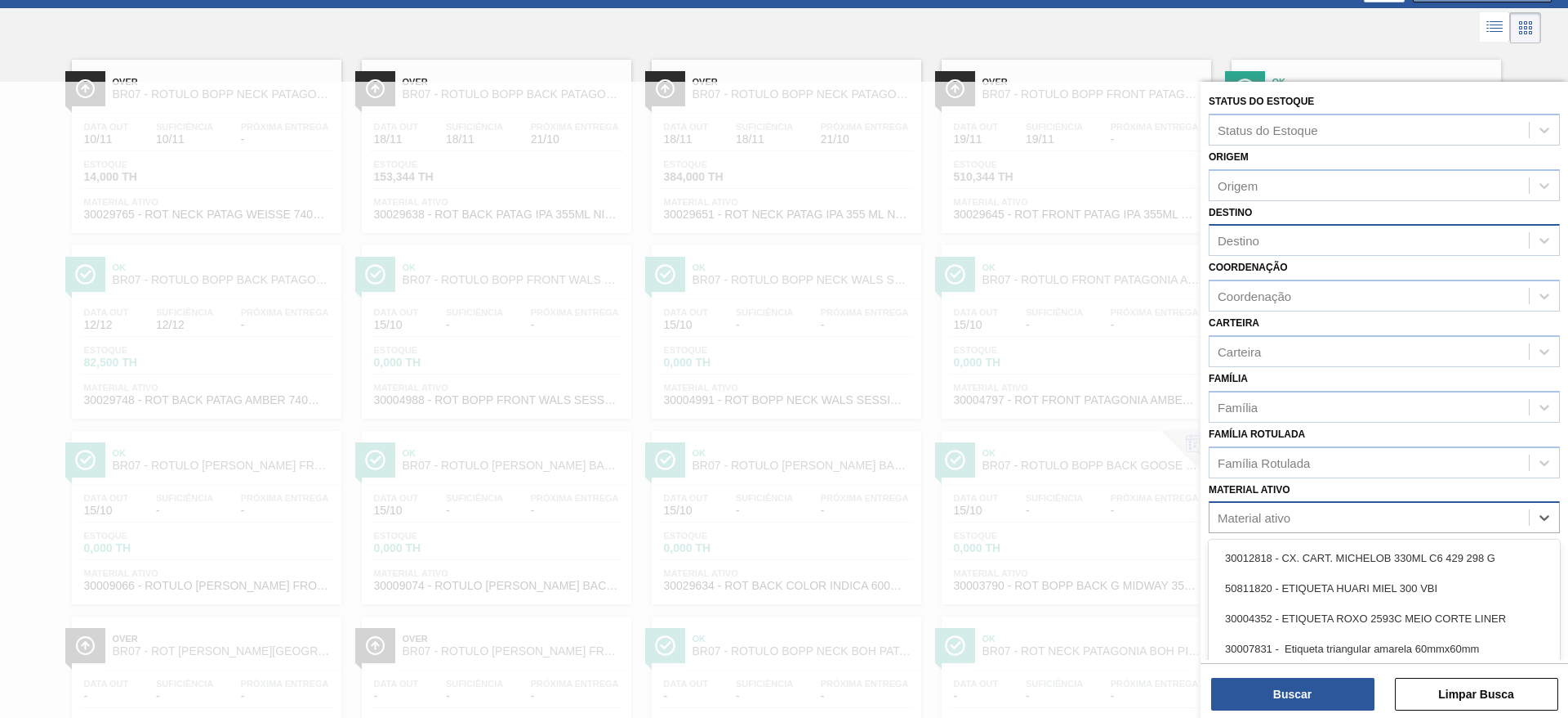
paste ativo "30002867"
type ativo "30002867"
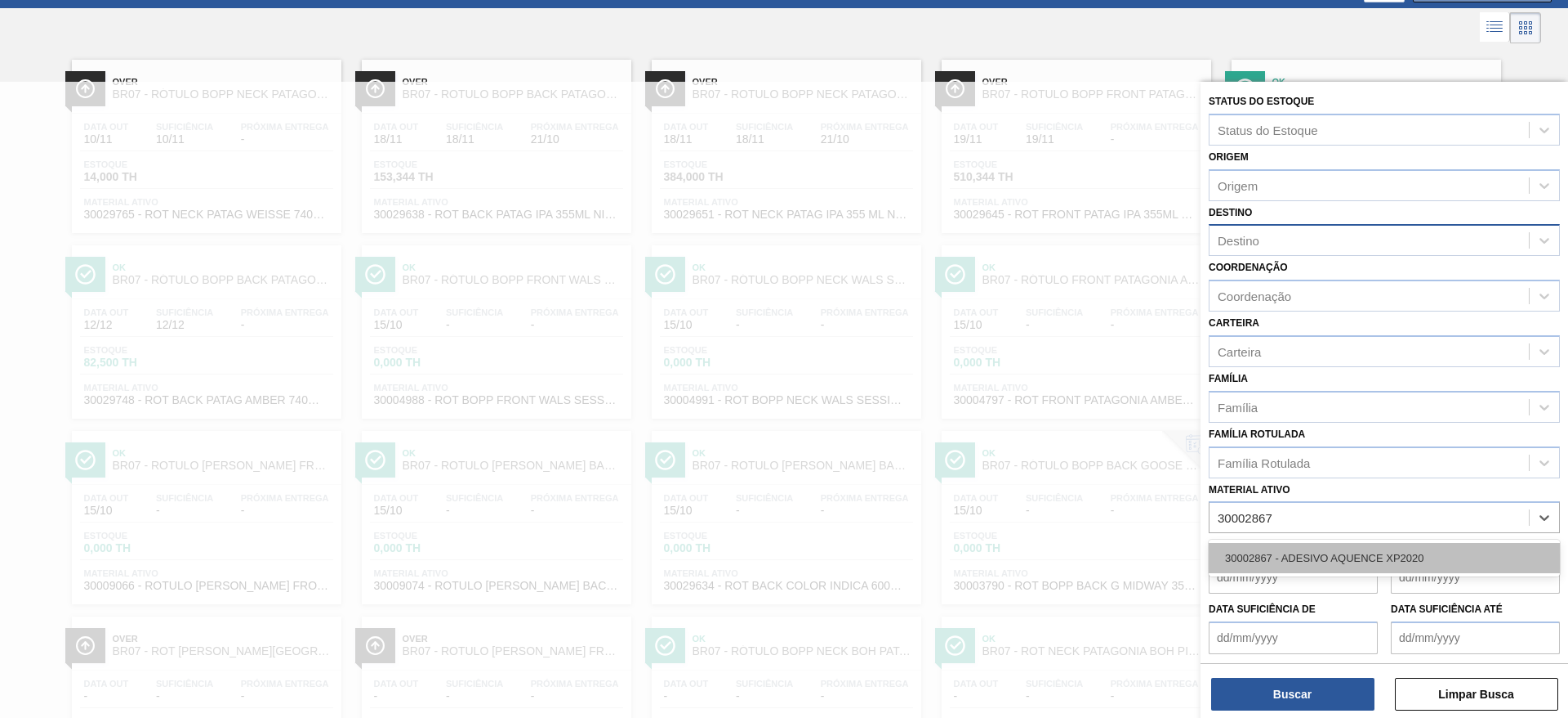
click at [1309, 558] on div "30002867 - ADESIVO AQUENCE XP2020" at bounding box center [1384, 558] width 351 height 31
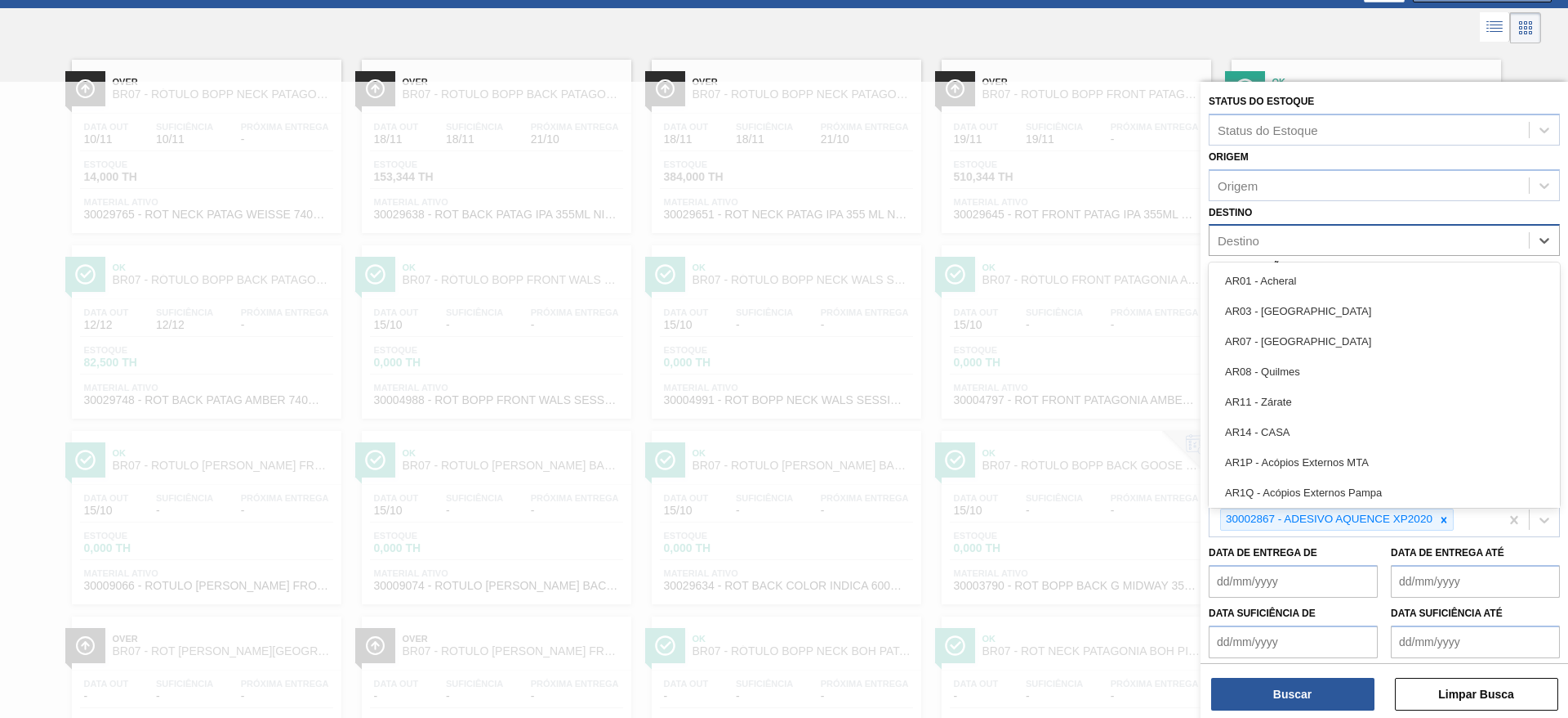
click at [1291, 236] on div "Destino" at bounding box center [1370, 241] width 320 height 23
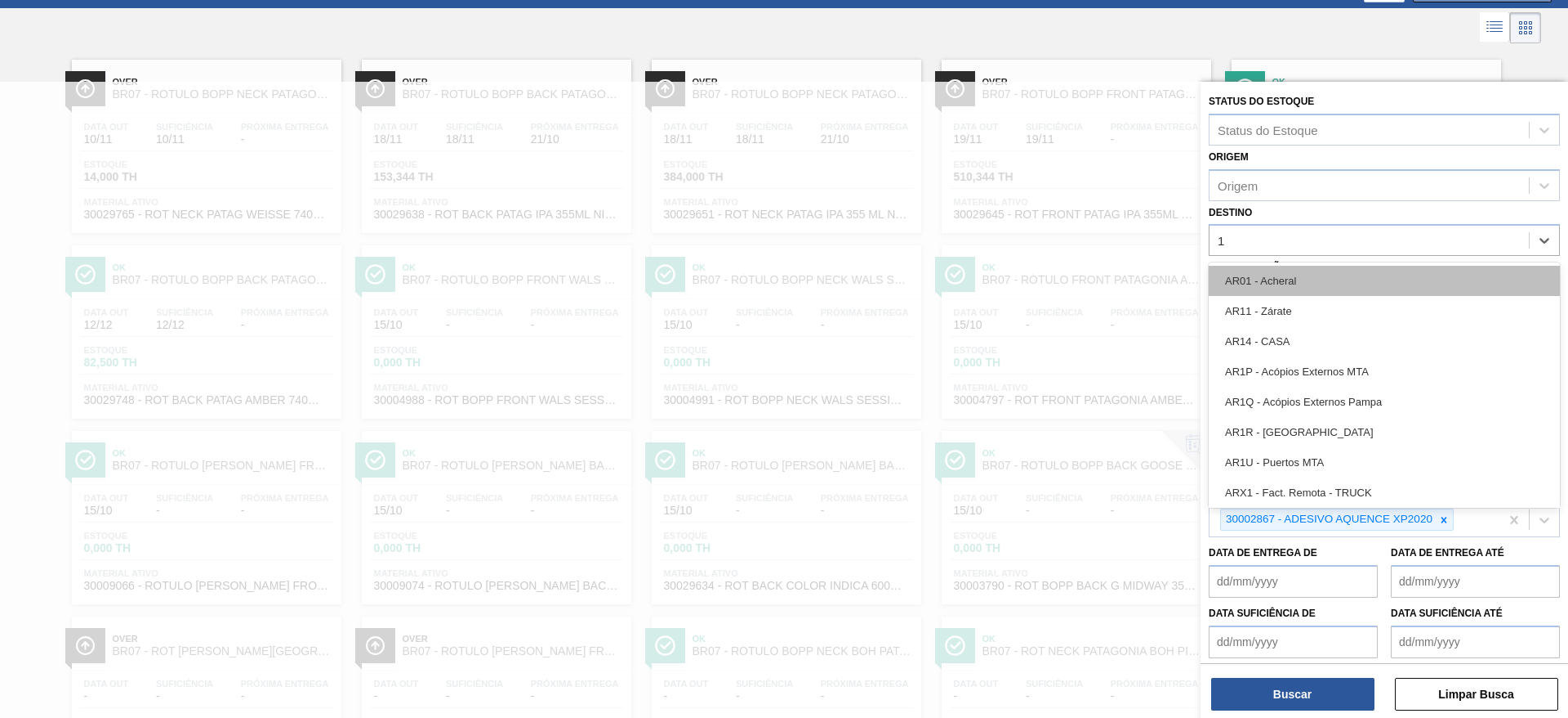
type input "13"
click at [1300, 281] on div "BR13 - Piraí" at bounding box center [1384, 281] width 351 height 31
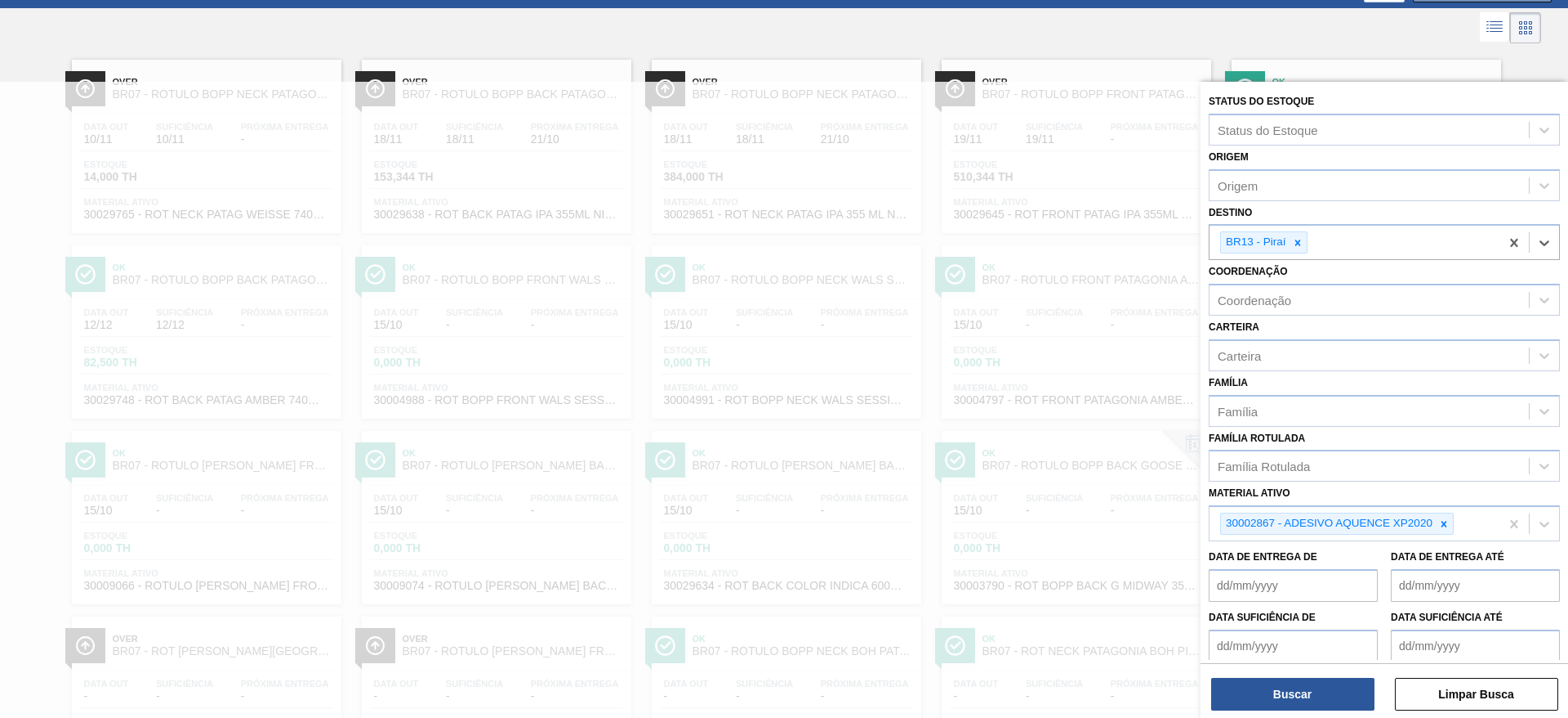
click at [1352, 672] on div "Buscar Limpar Busca" at bounding box center [1384, 686] width 367 height 46
click at [1344, 689] on button "Buscar" at bounding box center [1293, 694] width 163 height 32
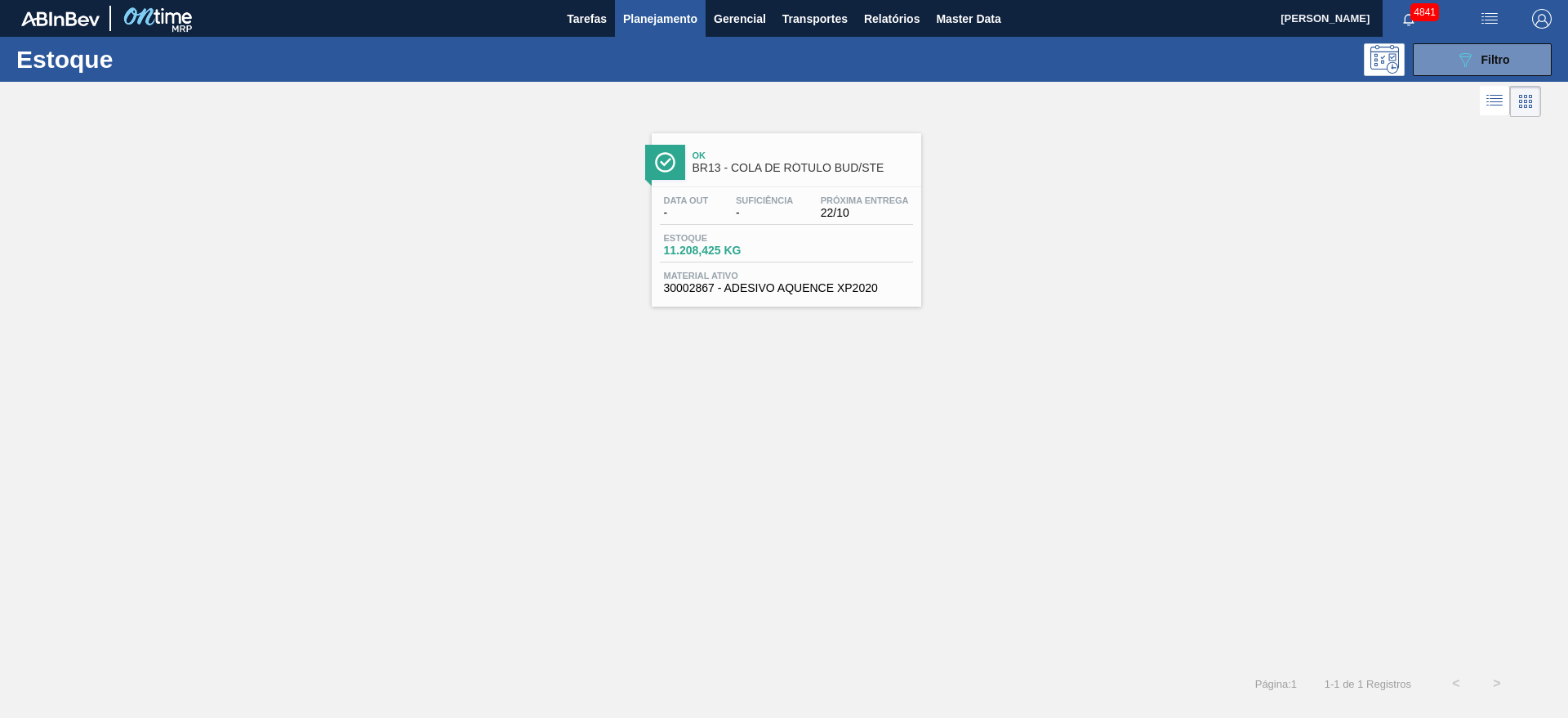
click at [816, 238] on div "Estoque 11.208,425 KG" at bounding box center [787, 247] width 253 height 30
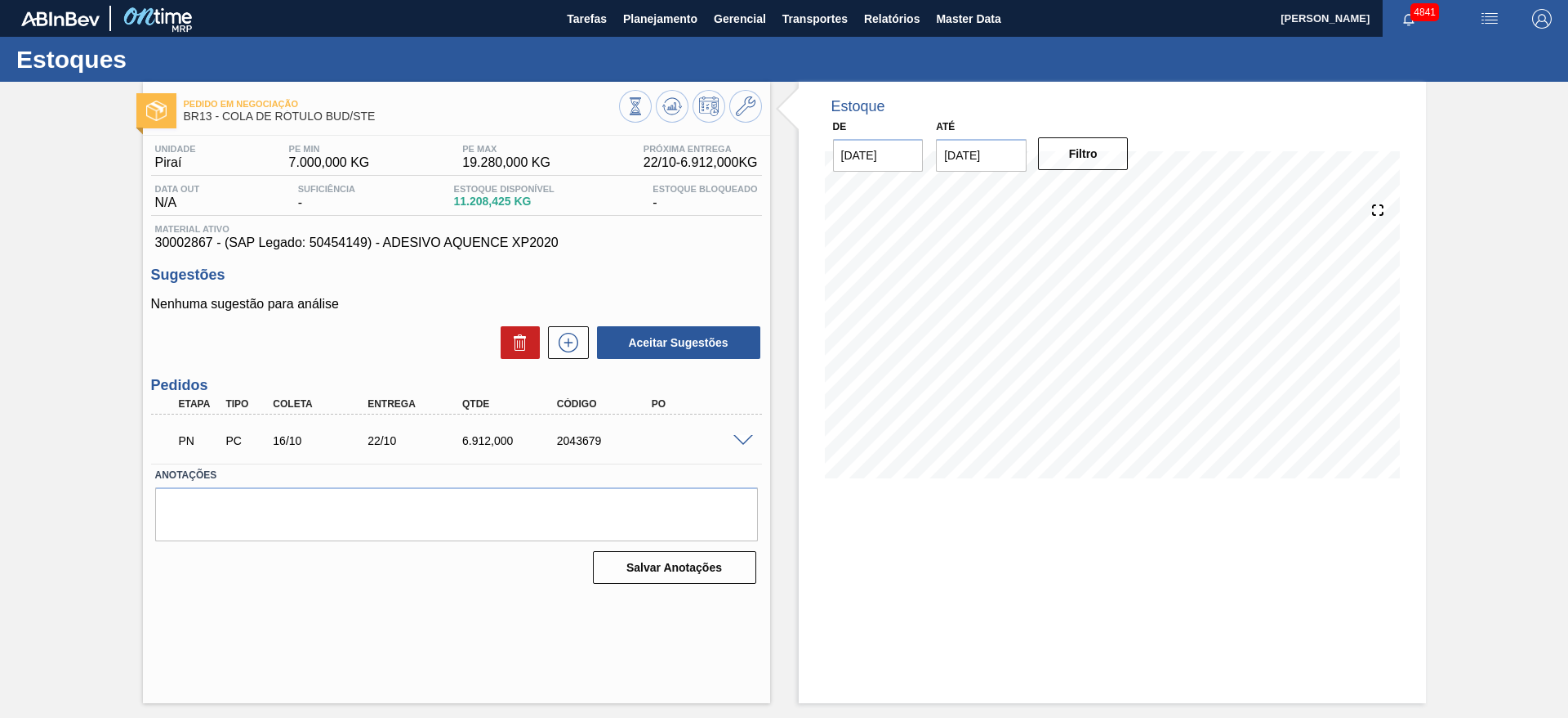
click at [741, 439] on span at bounding box center [744, 441] width 20 height 13
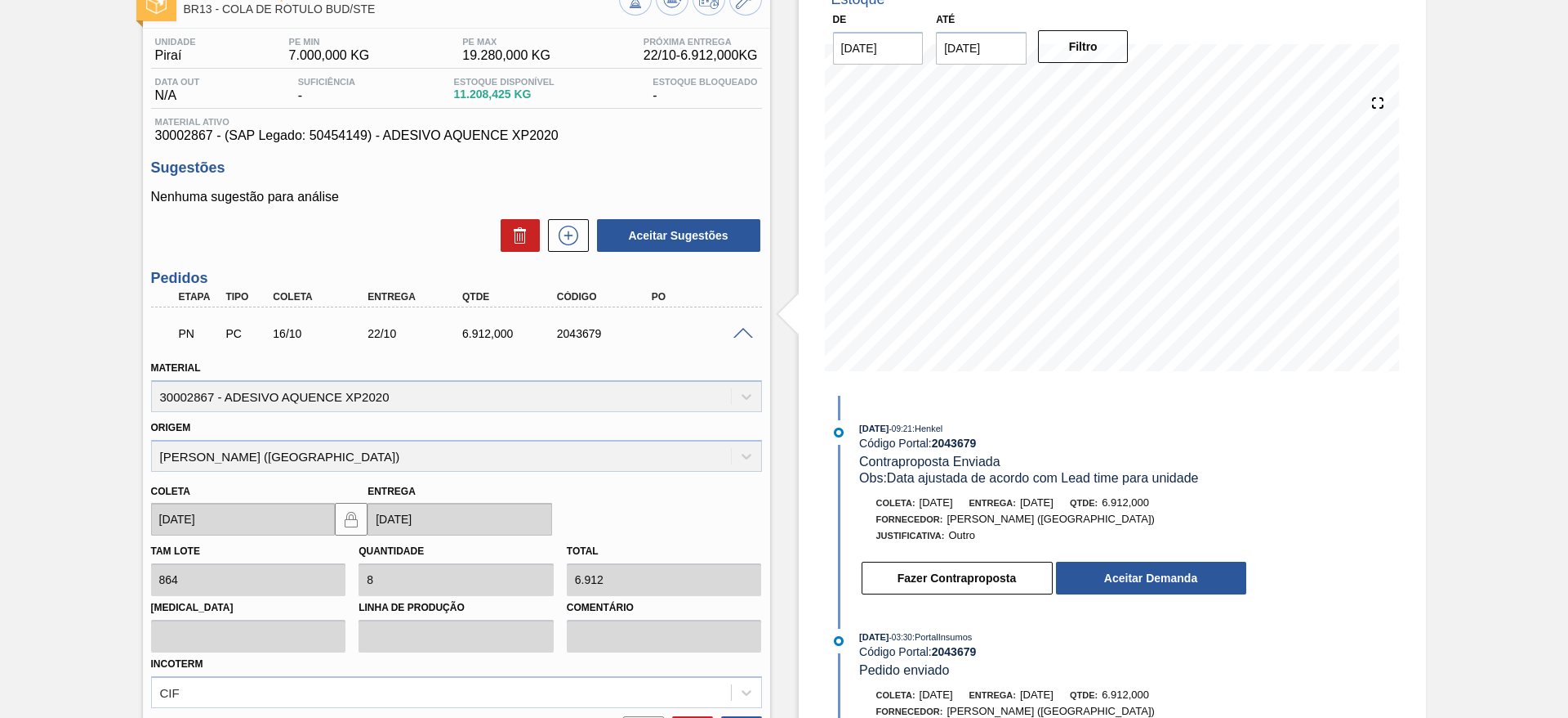
scroll to position [245, 0]
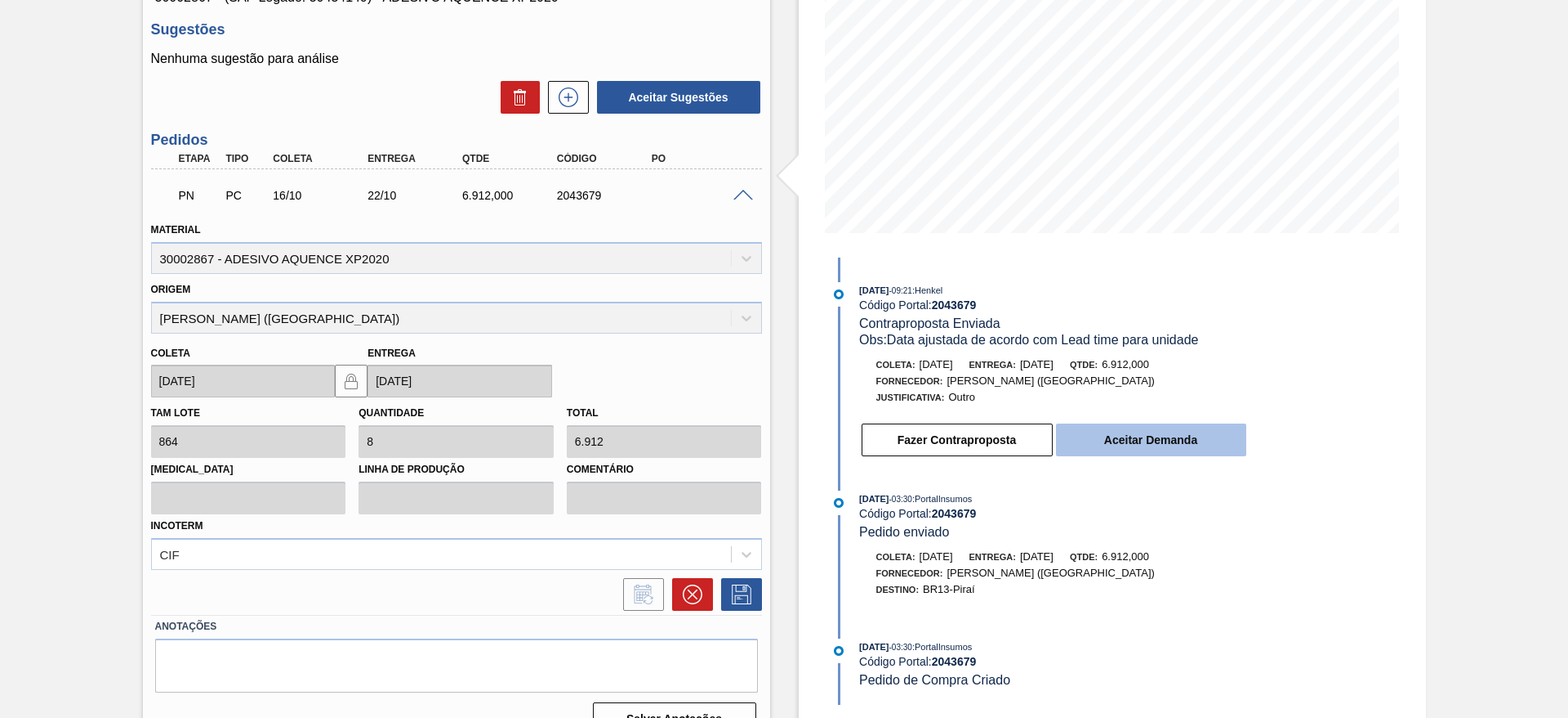
click at [1208, 439] on button "Aceitar Demanda" at bounding box center [1151, 439] width 190 height 32
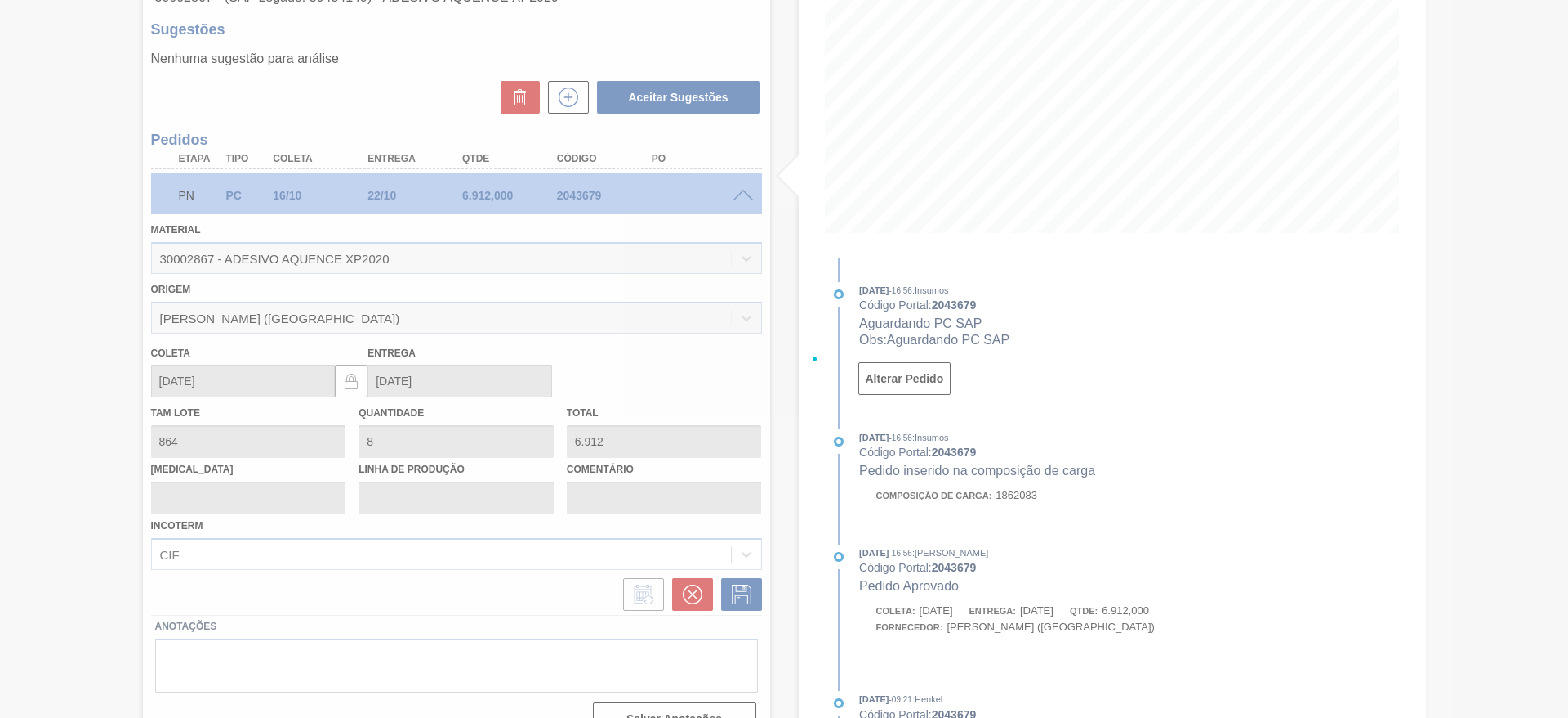
type input "[DATE]"
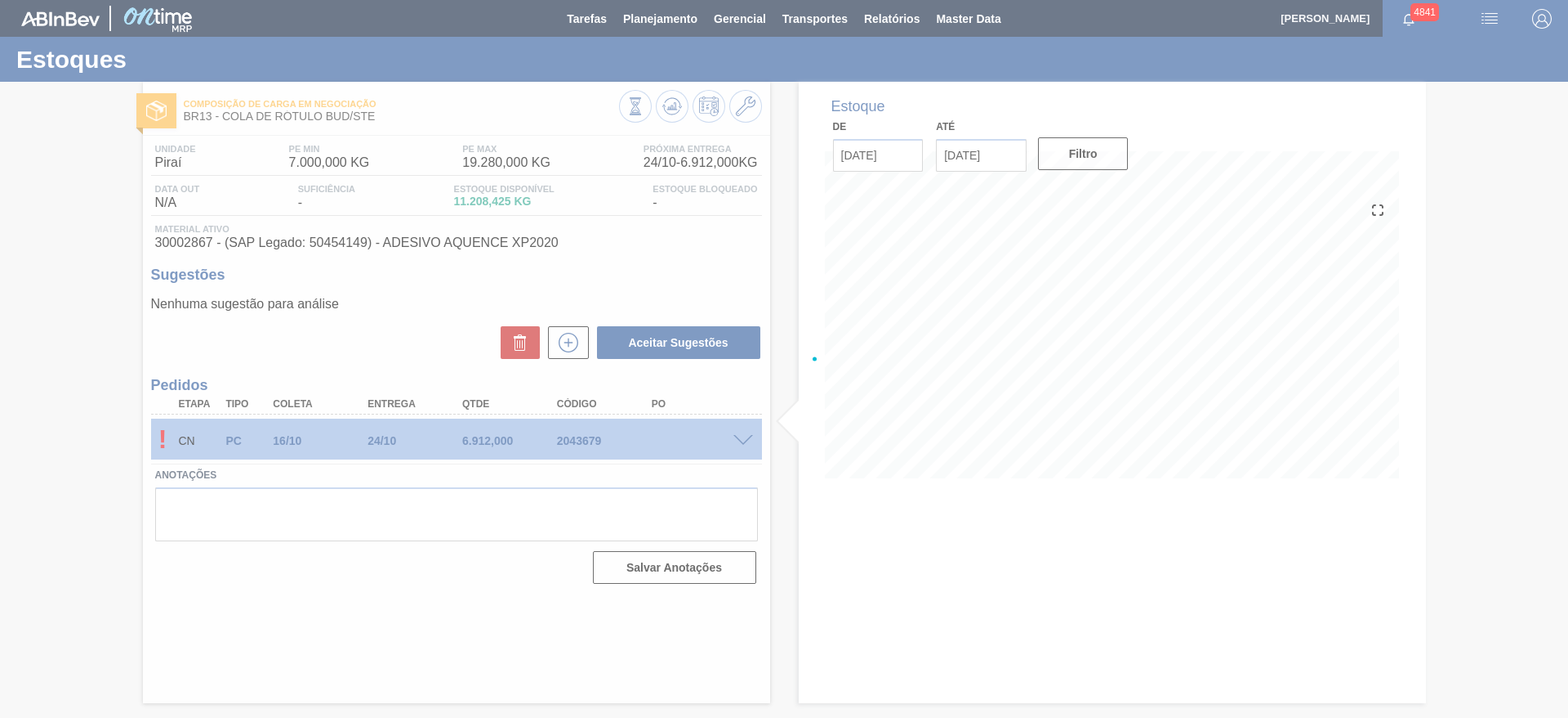
scroll to position [0, 0]
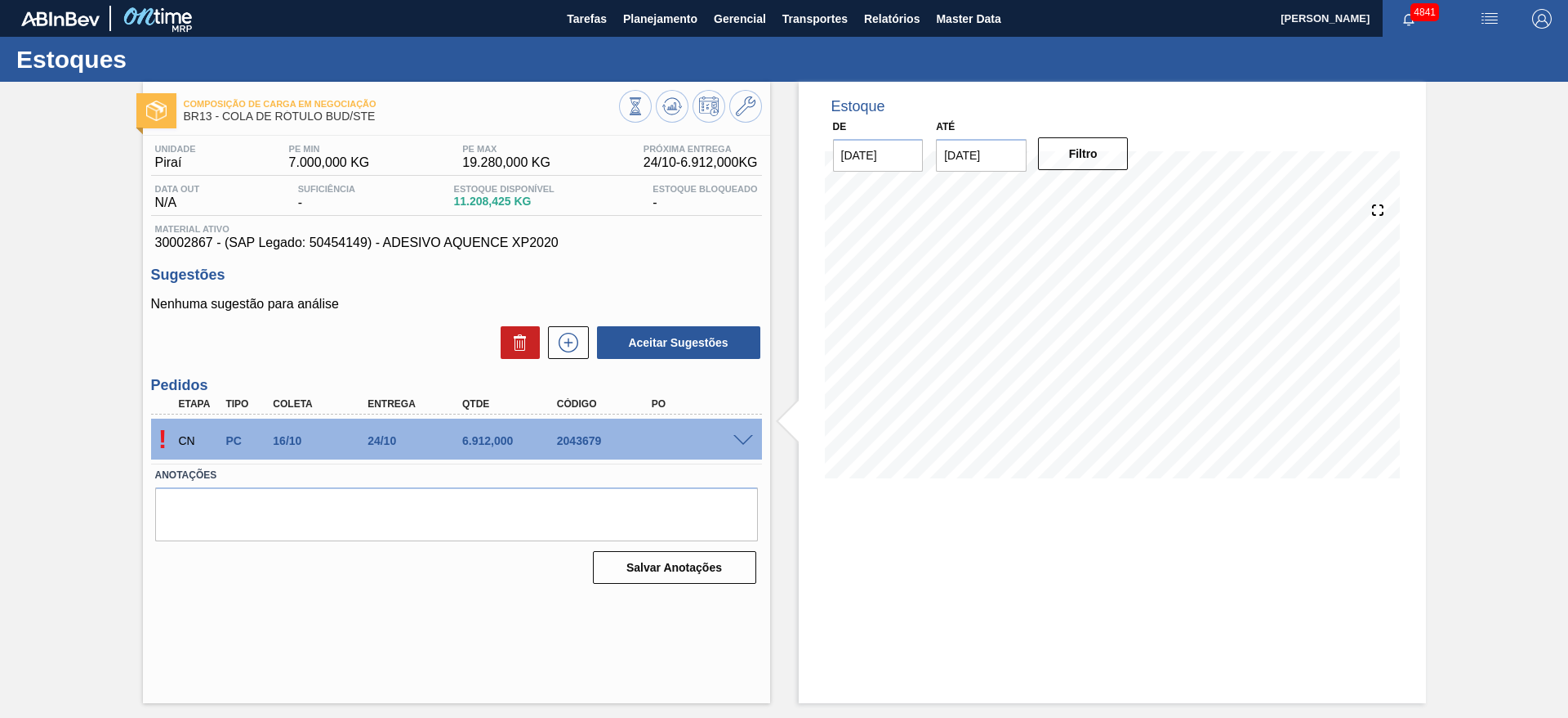
click at [744, 439] on span at bounding box center [744, 441] width 20 height 13
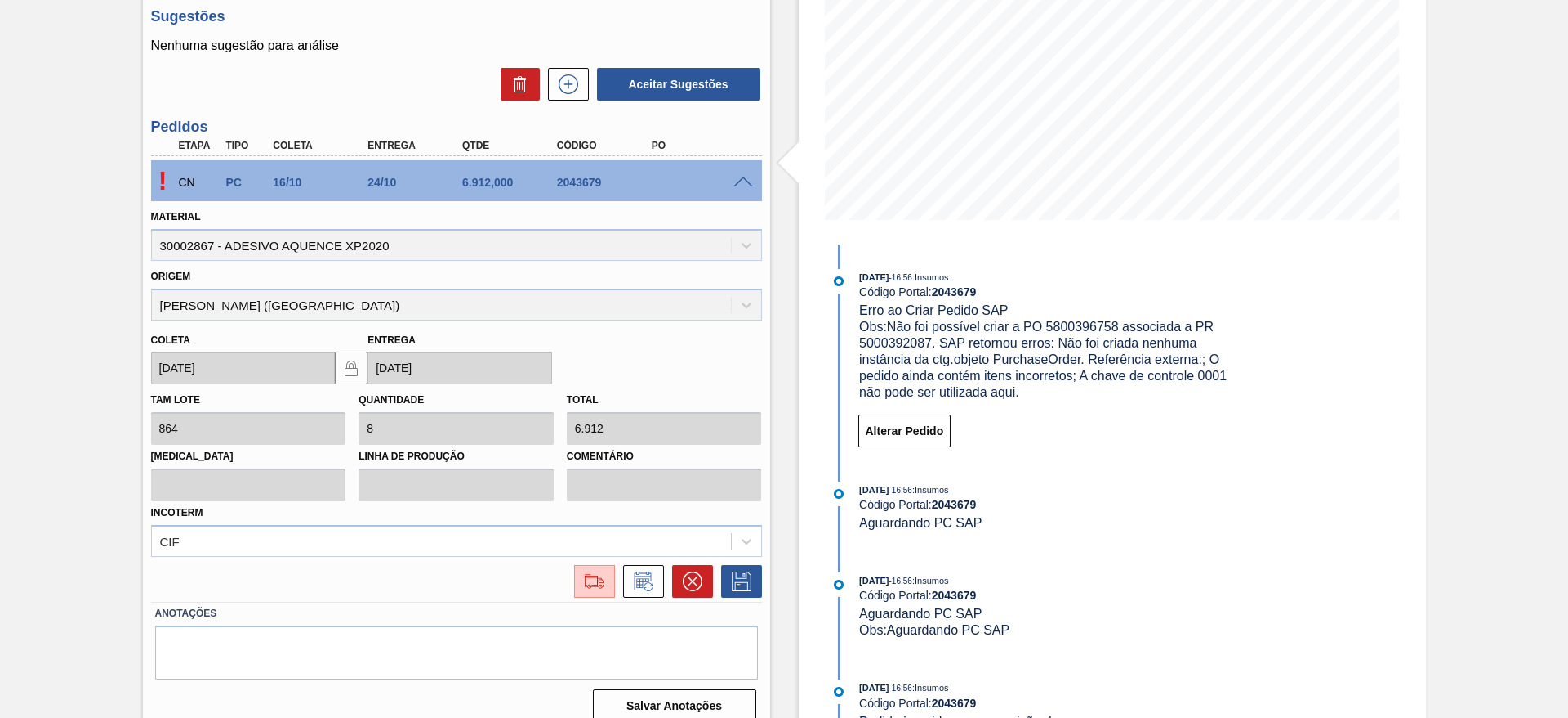
scroll to position [276, 0]
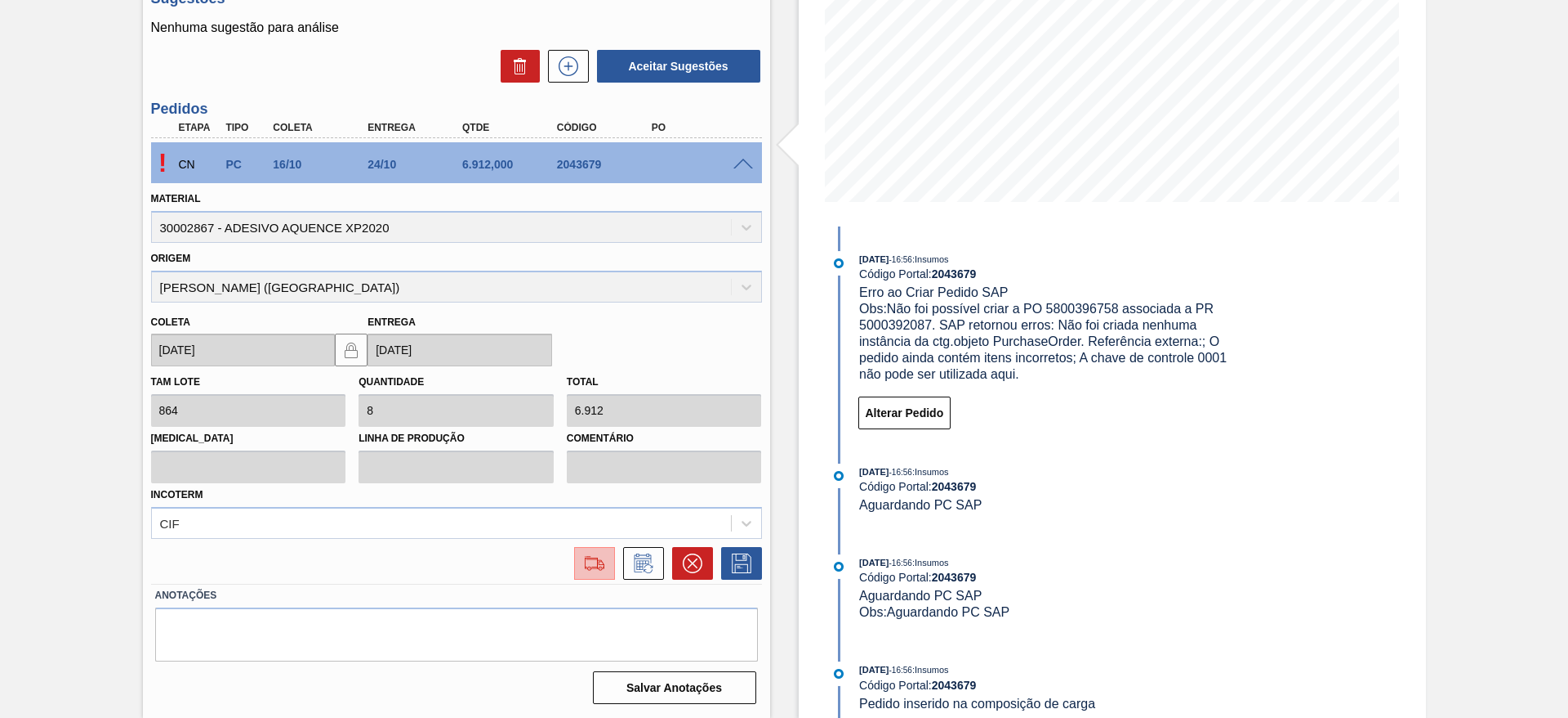
click at [601, 572] on img at bounding box center [595, 563] width 26 height 20
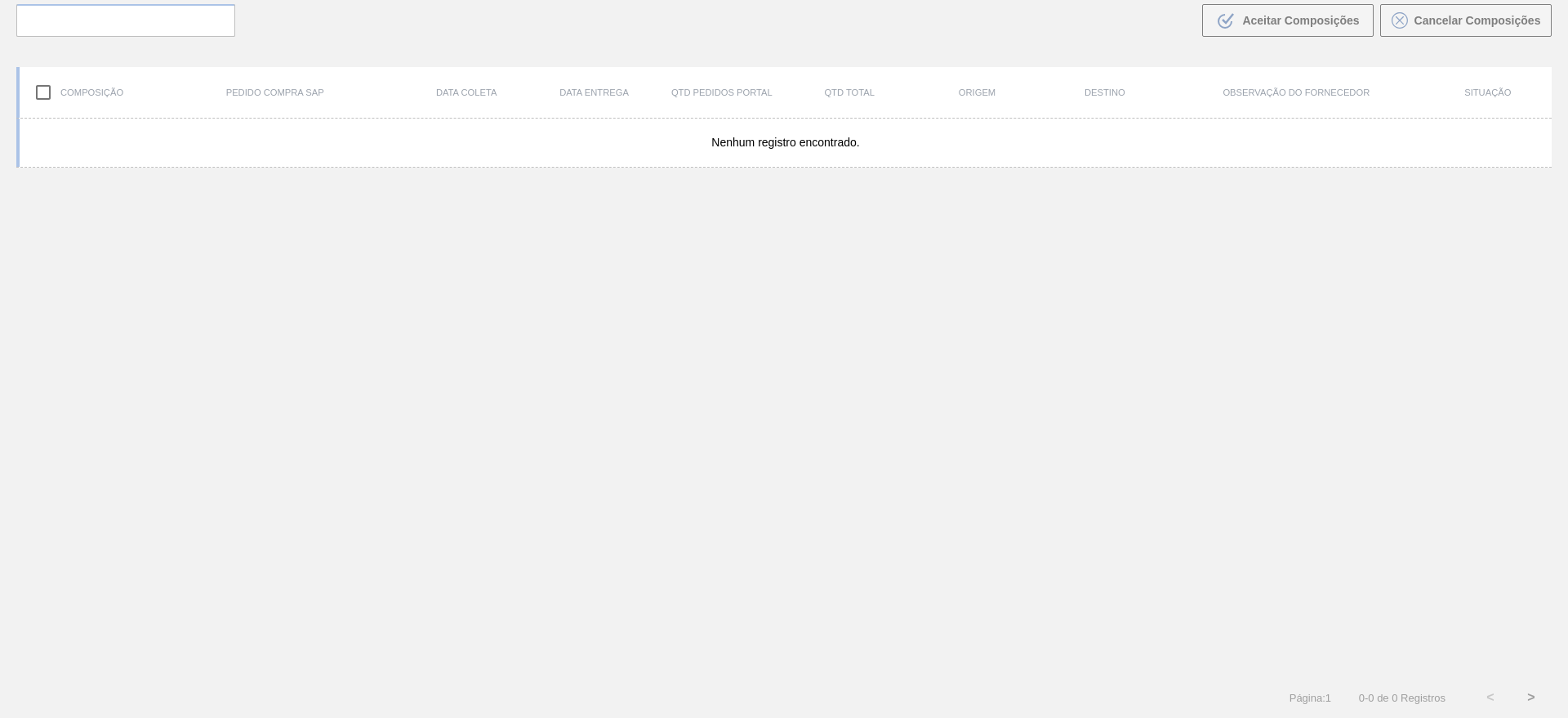
scroll to position [118, 0]
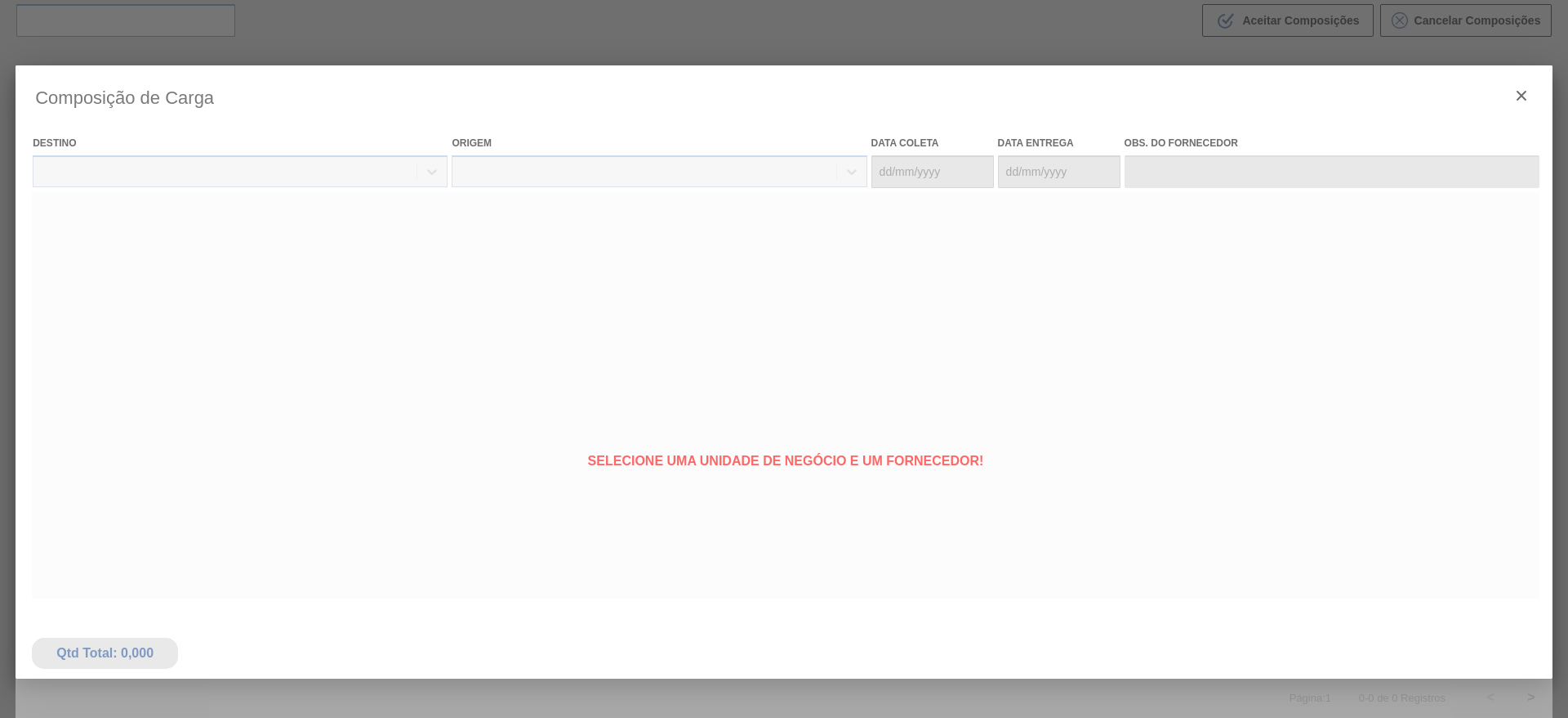
type coleta "[DATE]"
type Entrega "[DATE]"
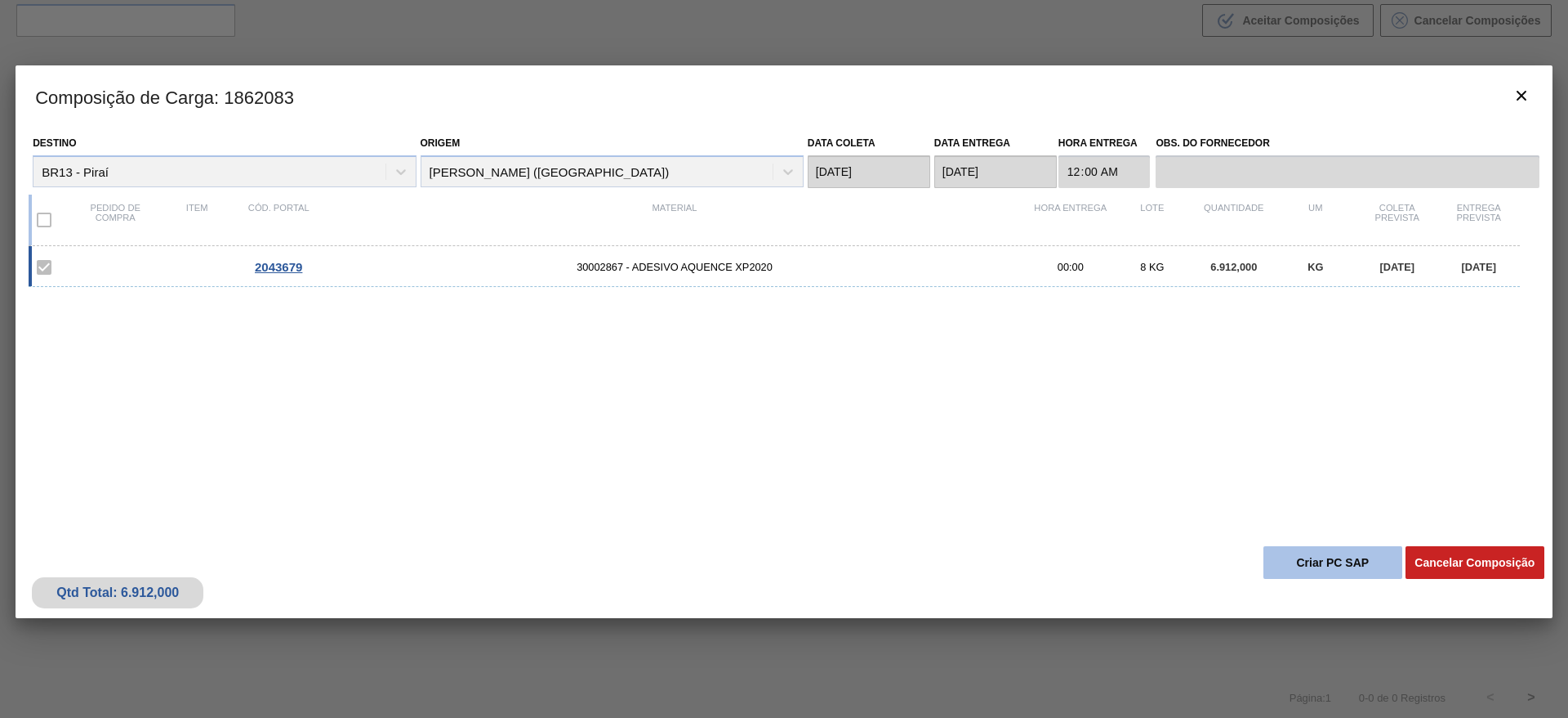
click at [1314, 556] on button "Criar PC SAP" at bounding box center [1333, 563] width 139 height 32
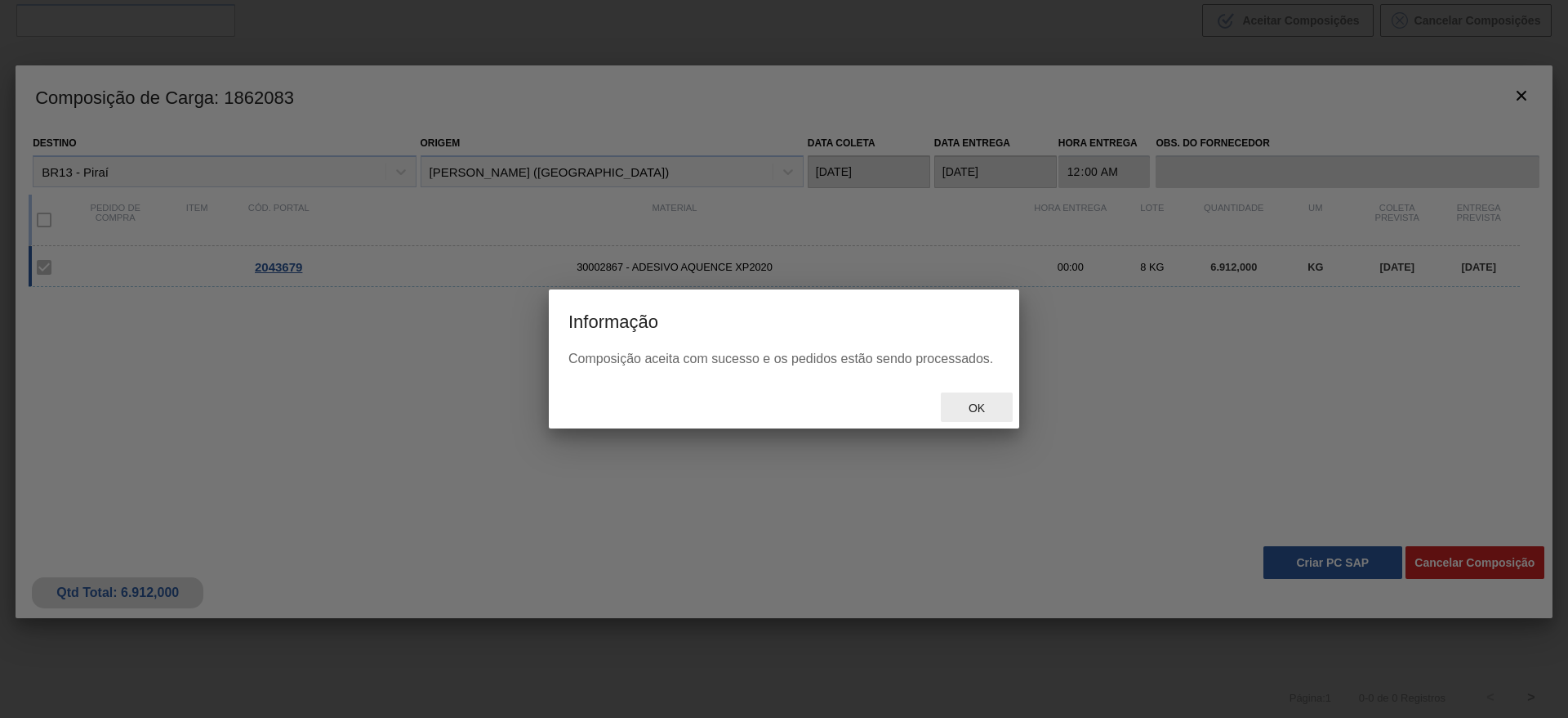
click at [977, 394] on div "Ok" at bounding box center [977, 408] width 72 height 31
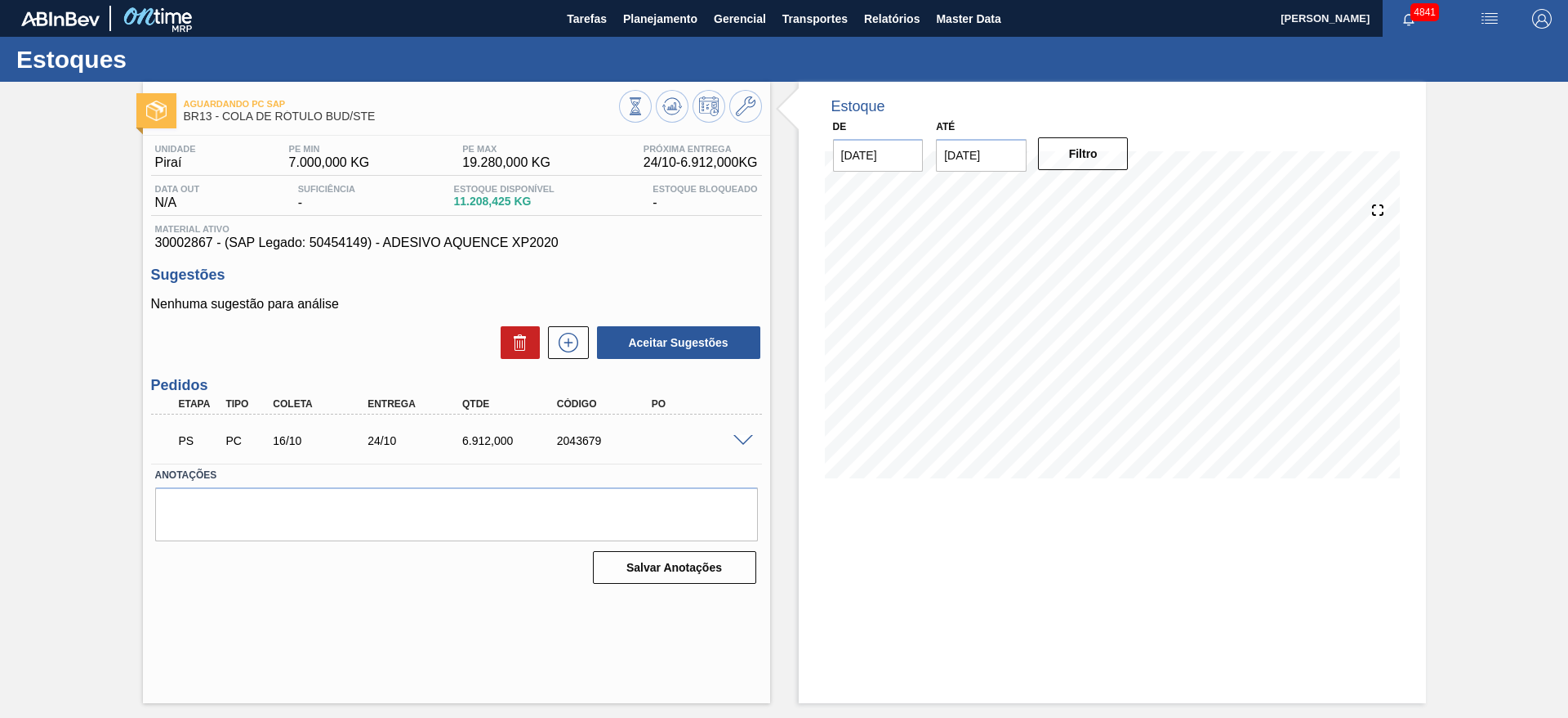
click at [745, 439] on span at bounding box center [744, 441] width 20 height 13
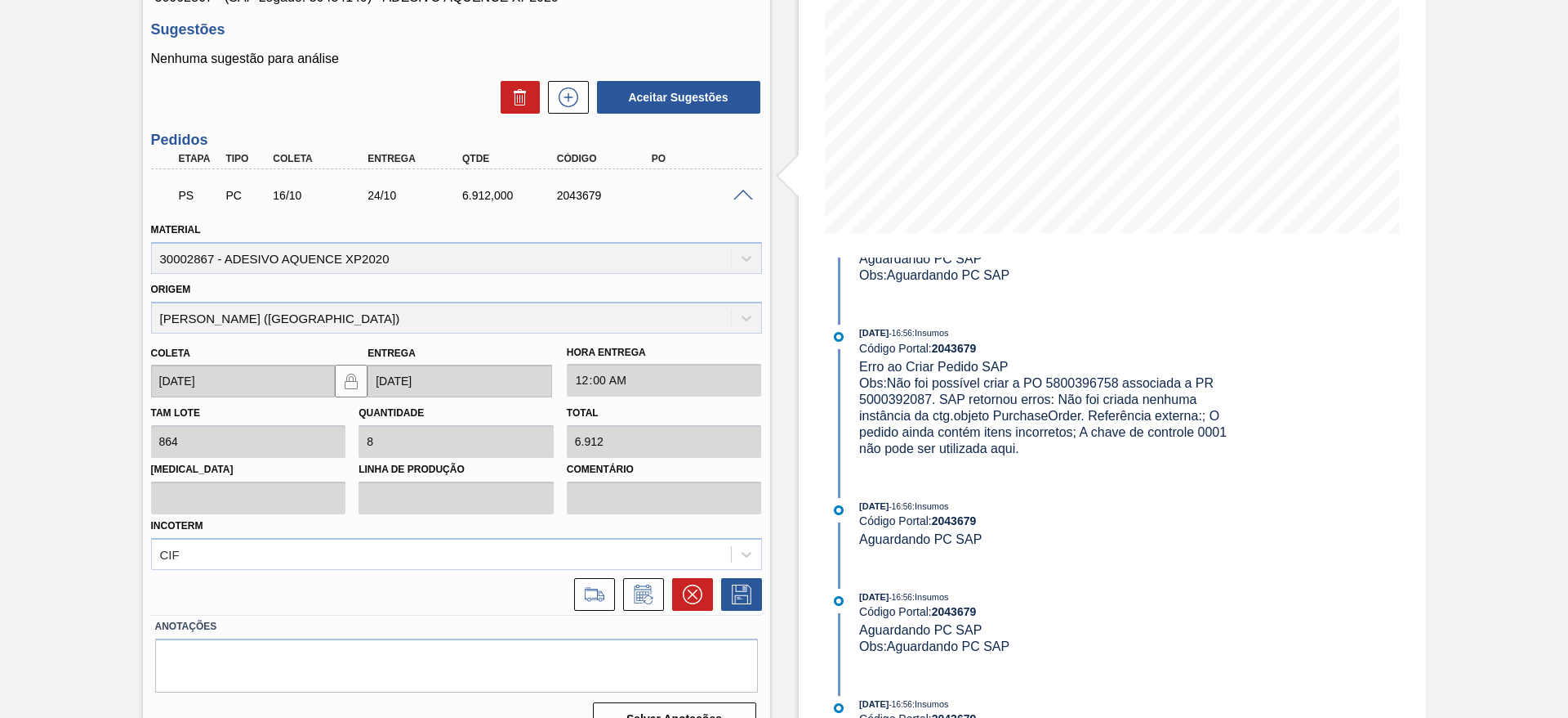
scroll to position [276, 0]
